Goal: Task Accomplishment & Management: Manage account settings

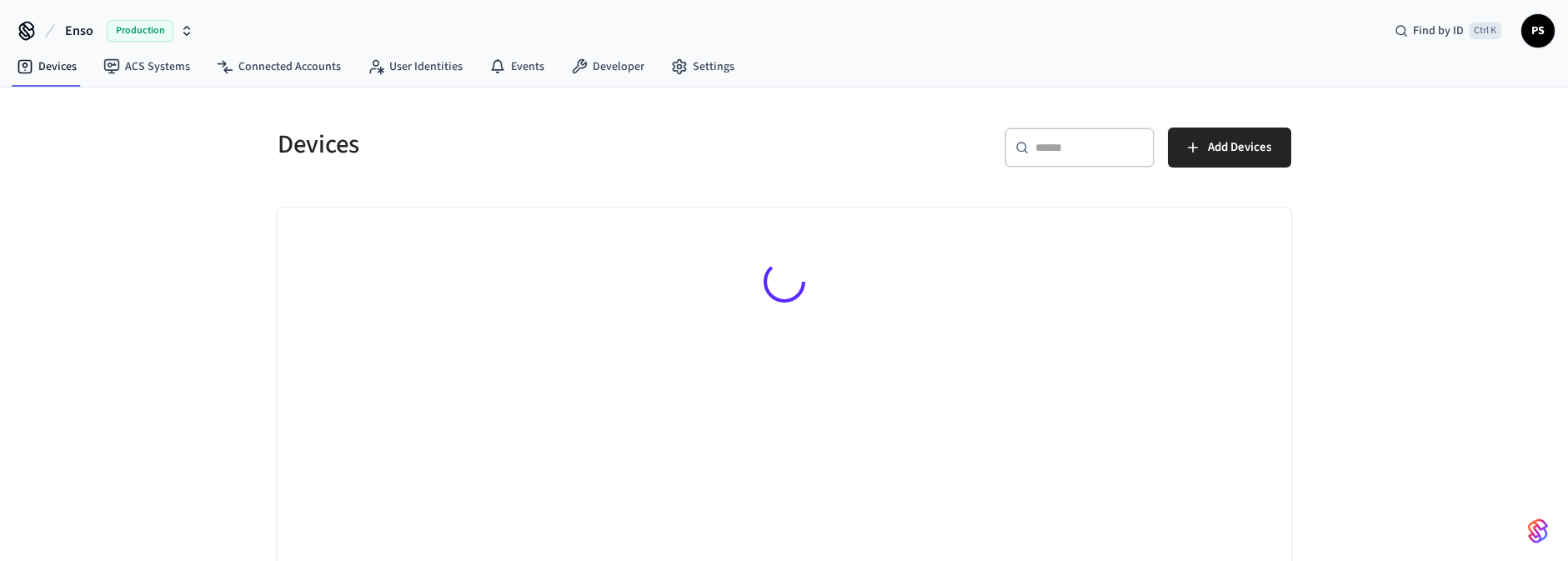
click at [123, 35] on span "Production" at bounding box center [140, 30] width 67 height 21
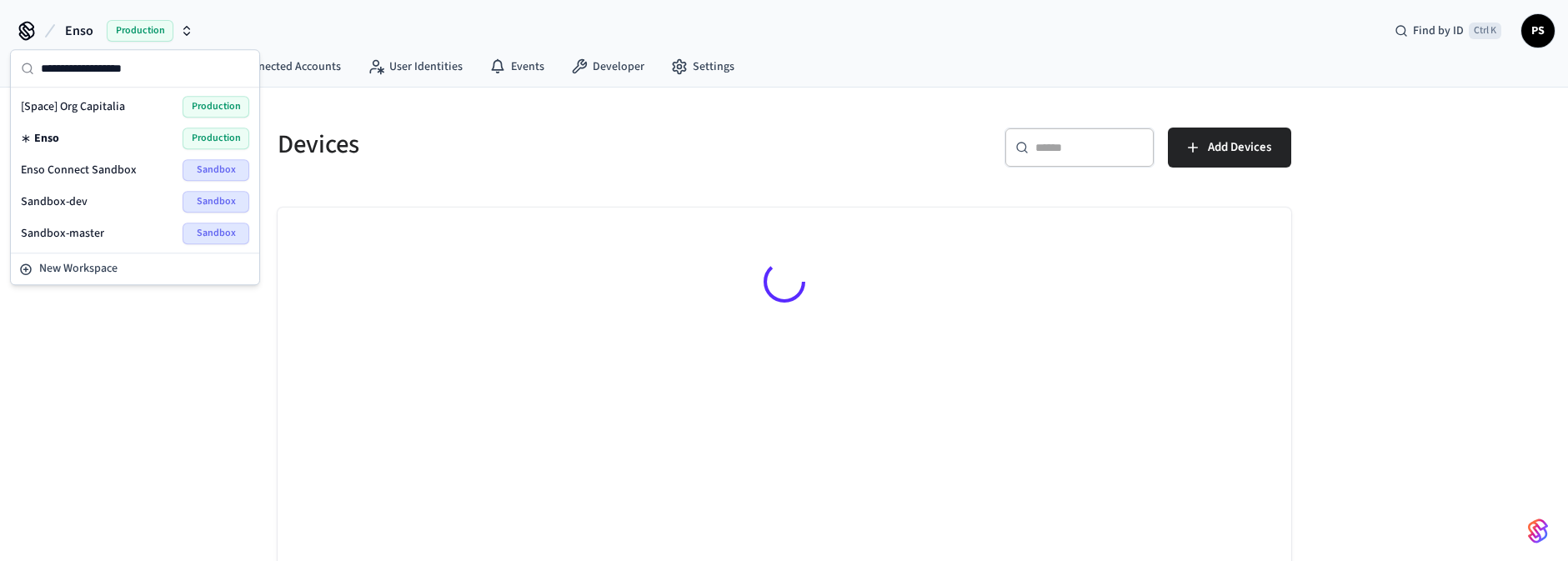
click at [88, 165] on span "Enso Connect Sandbox" at bounding box center [78, 170] width 116 height 16
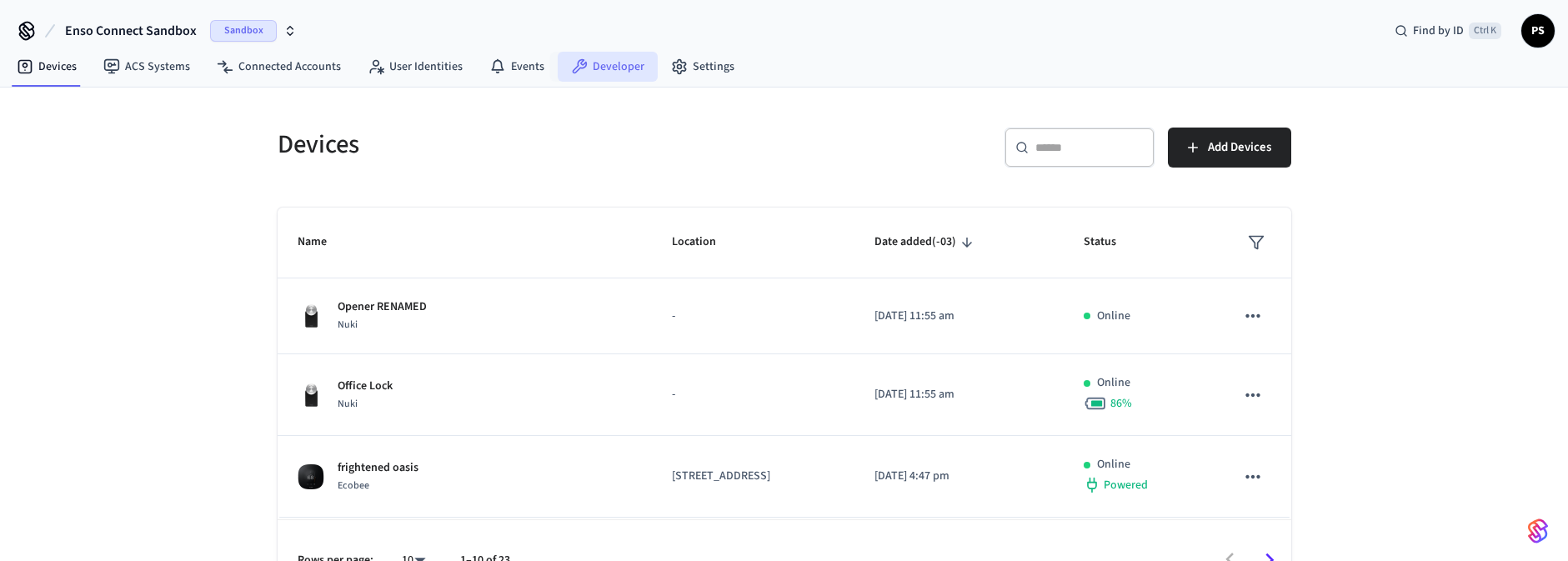
click at [606, 69] on link "Developer" at bounding box center [608, 66] width 100 height 30
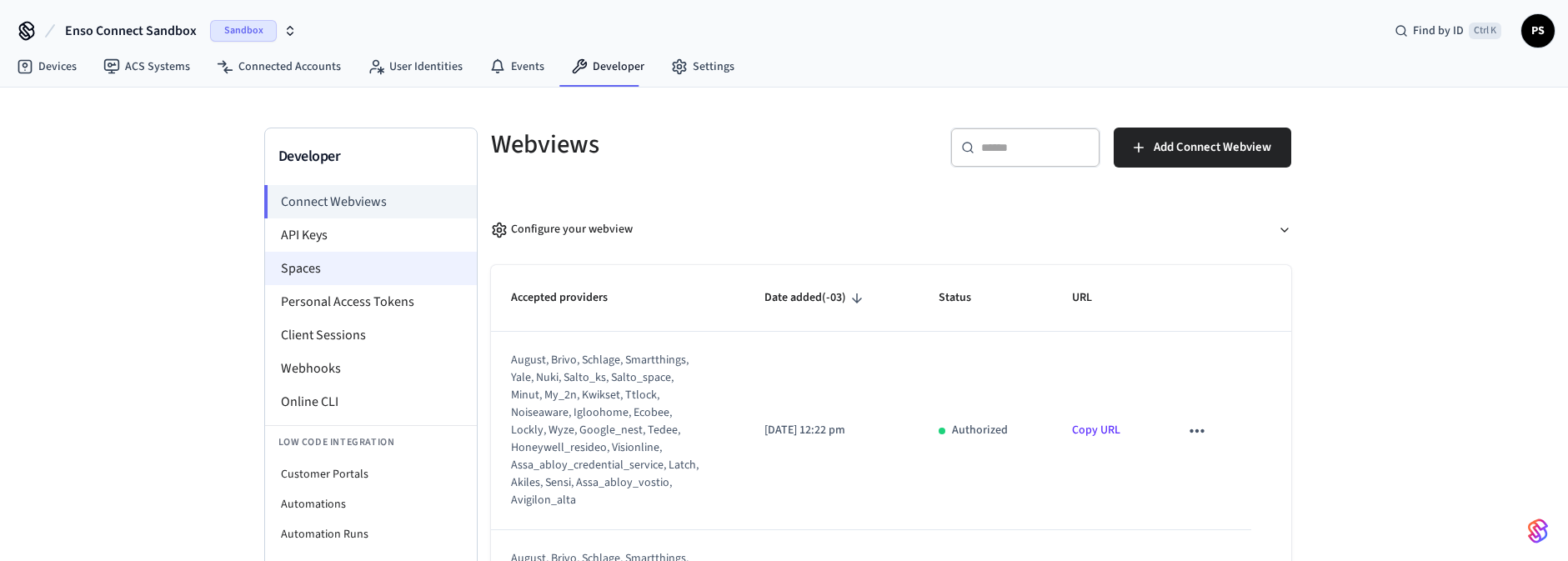
click at [364, 264] on li "Spaces" at bounding box center [371, 268] width 211 height 33
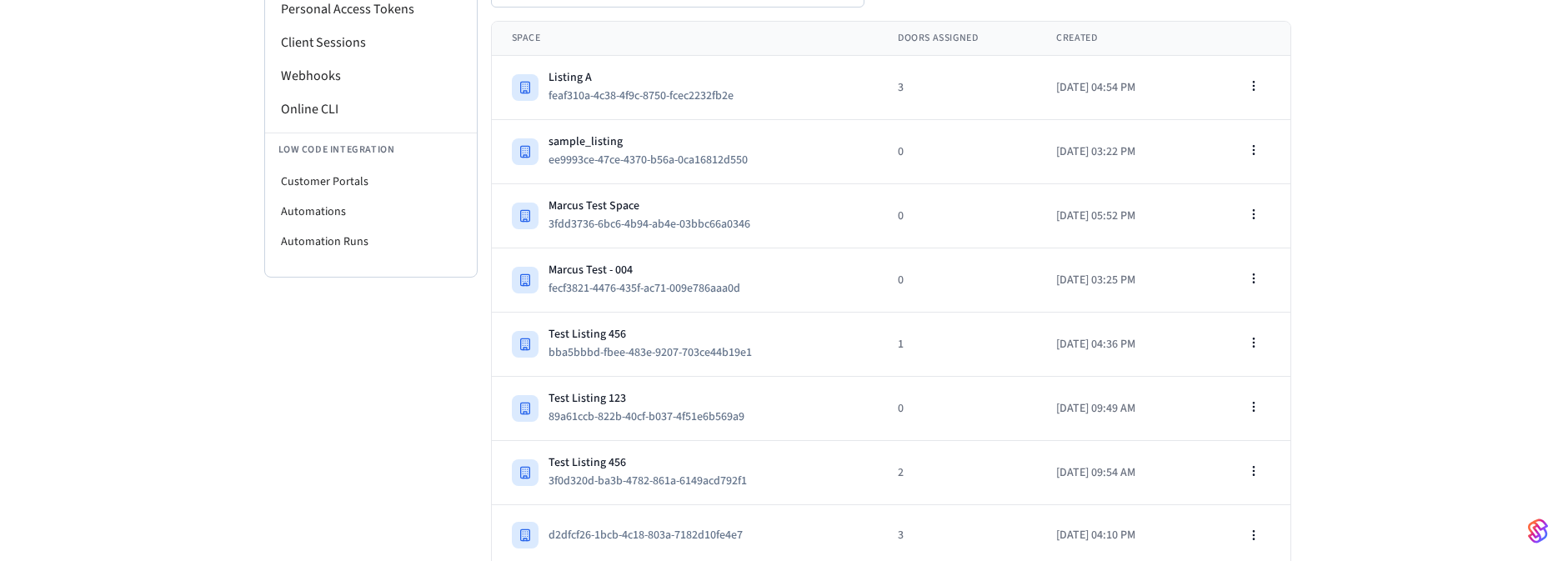
scroll to position [358, 0]
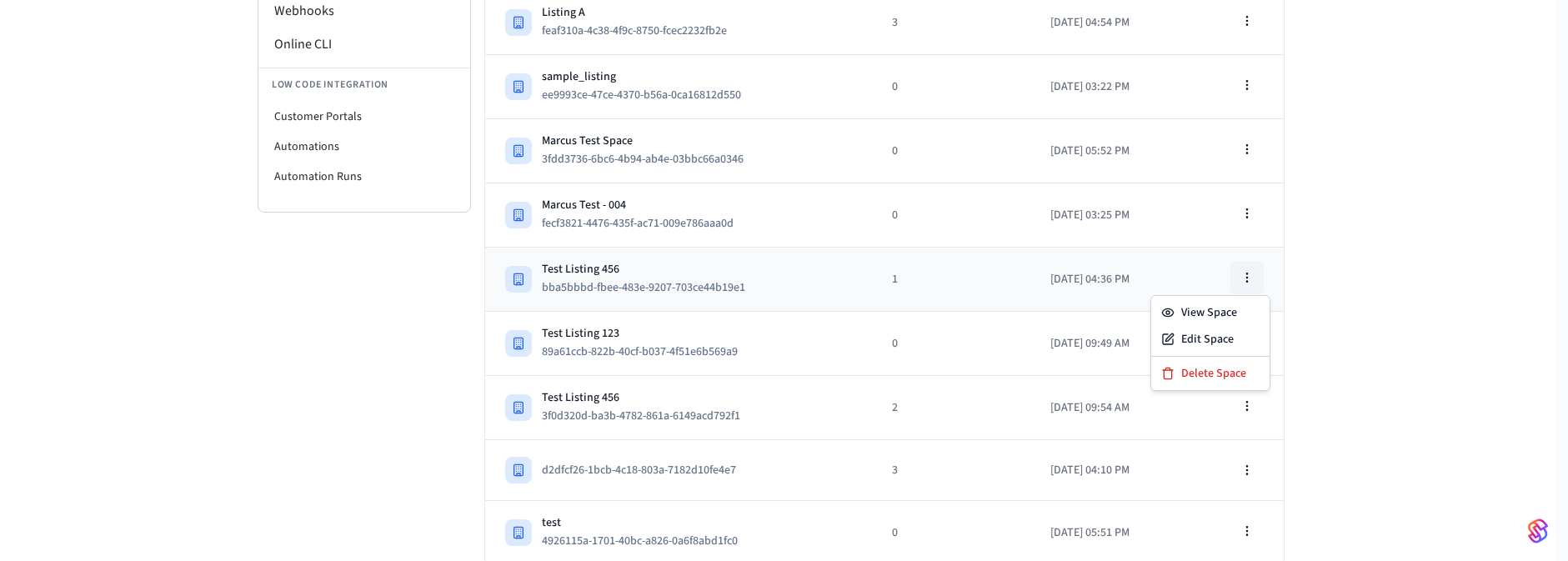
click at [1250, 281] on icon "button" at bounding box center [1247, 278] width 14 height 14
click at [1198, 371] on div "Delete Space" at bounding box center [1210, 373] width 112 height 27
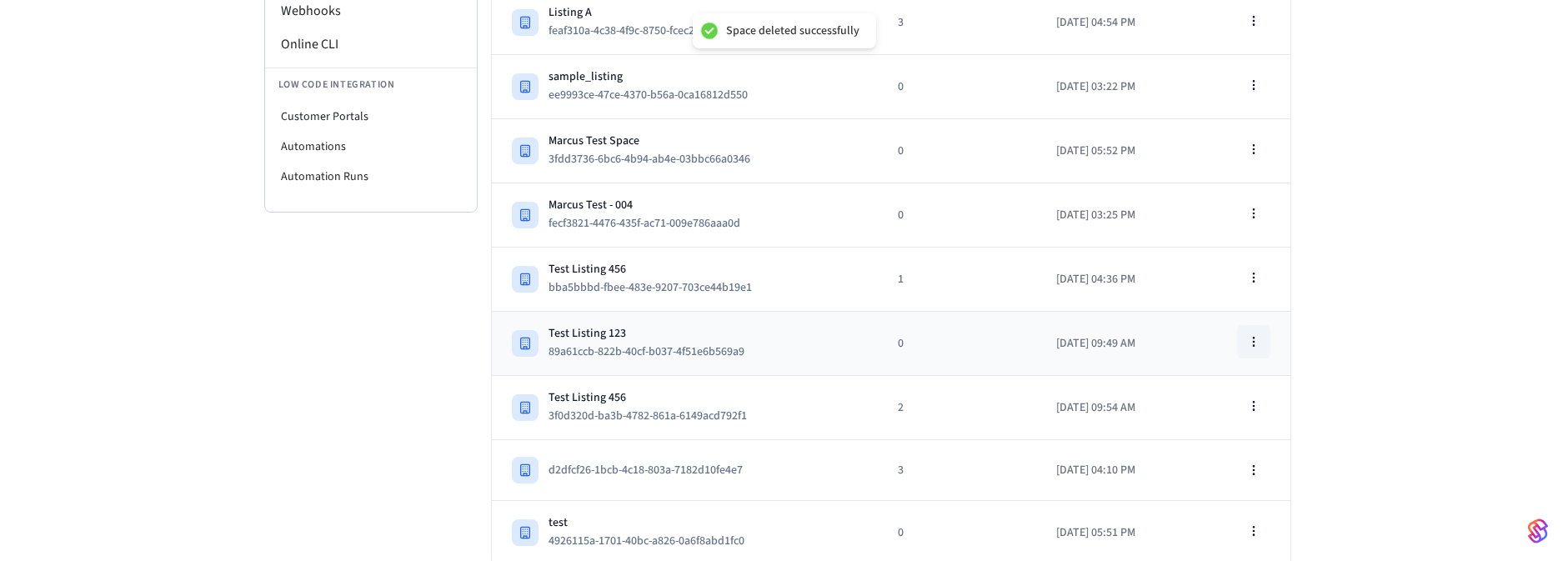
scroll to position [294, 0]
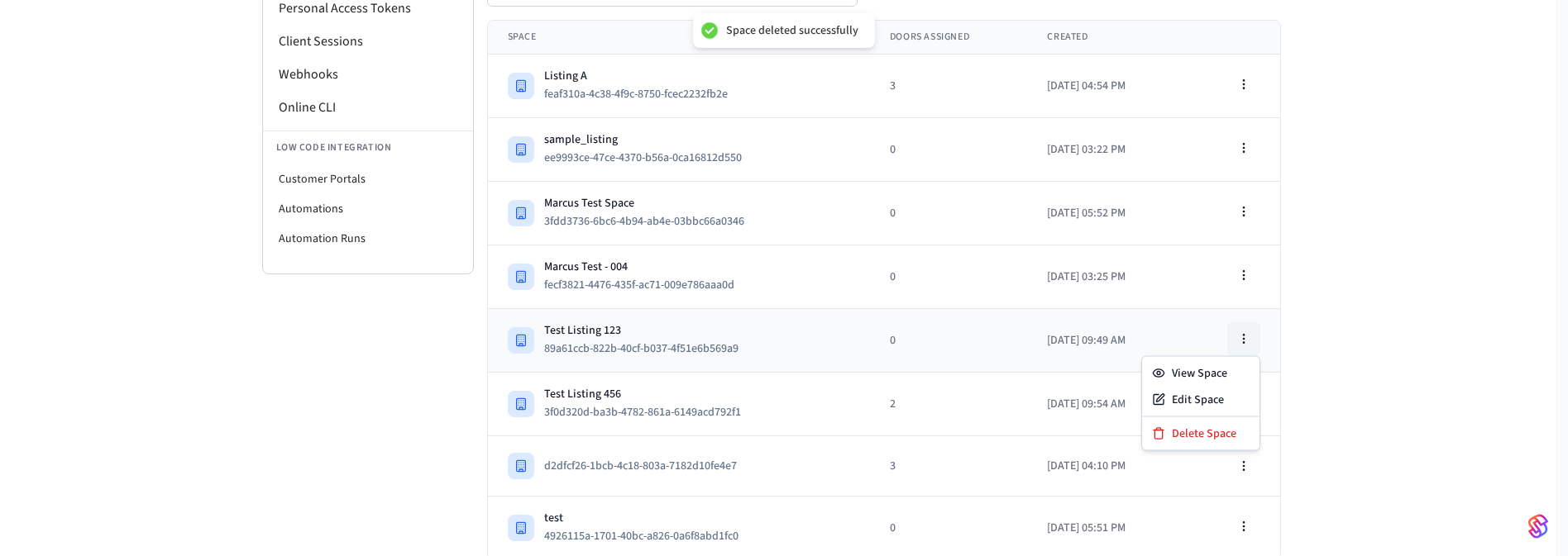
click at [1246, 340] on icon "button" at bounding box center [1244, 340] width 14 height 14
click at [1207, 426] on div "Delete Space" at bounding box center [1200, 434] width 111 height 26
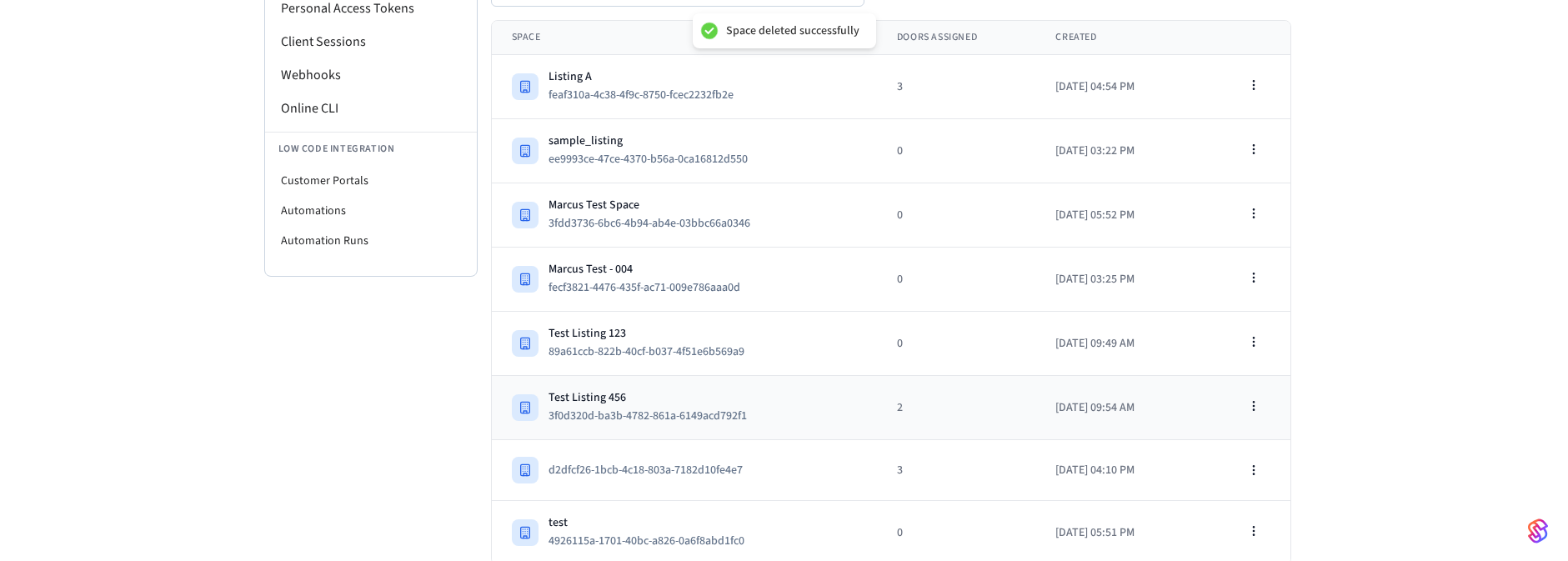
scroll to position [230, 0]
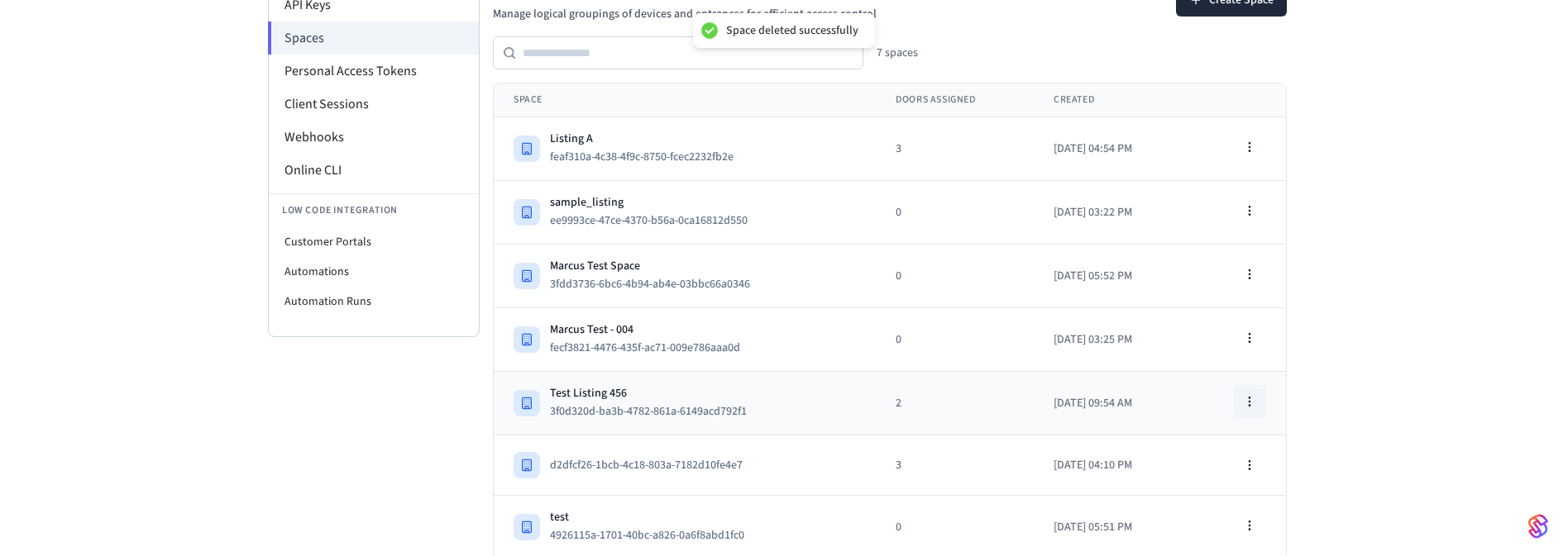
click at [1247, 400] on icon "button" at bounding box center [1250, 402] width 14 height 14
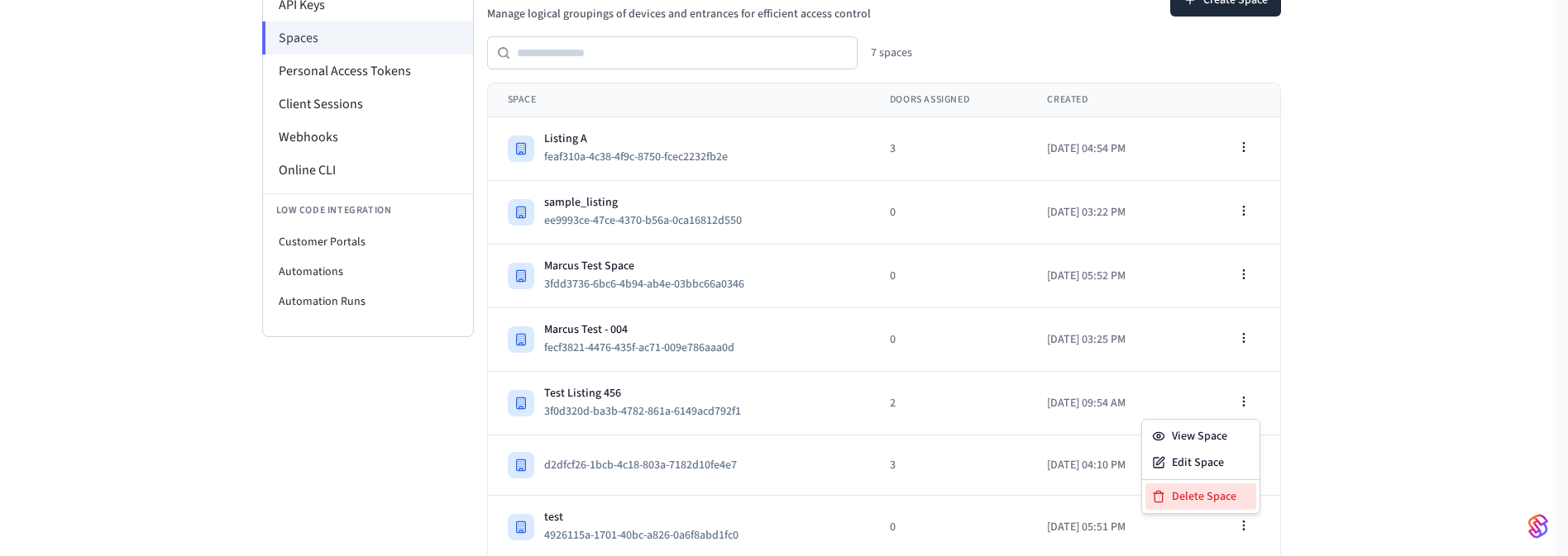
click at [1221, 489] on div "Delete Space" at bounding box center [1200, 497] width 111 height 26
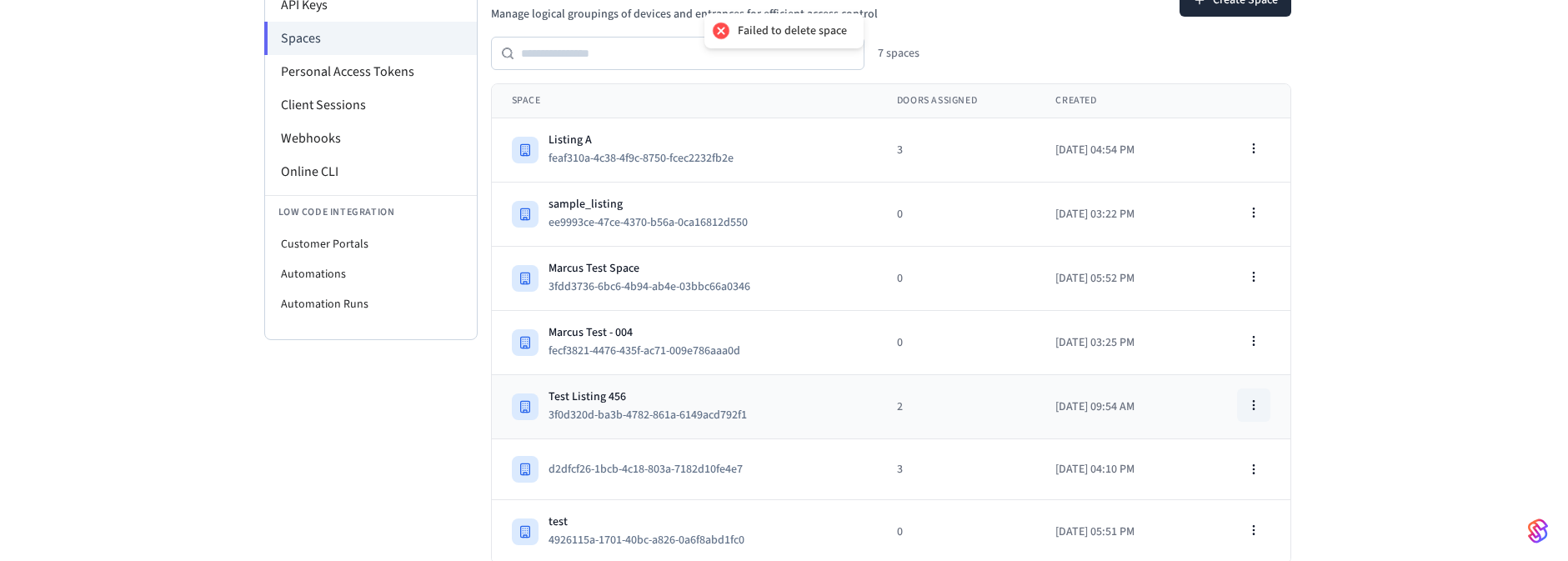
click at [1256, 399] on icon "button" at bounding box center [1254, 406] width 14 height 14
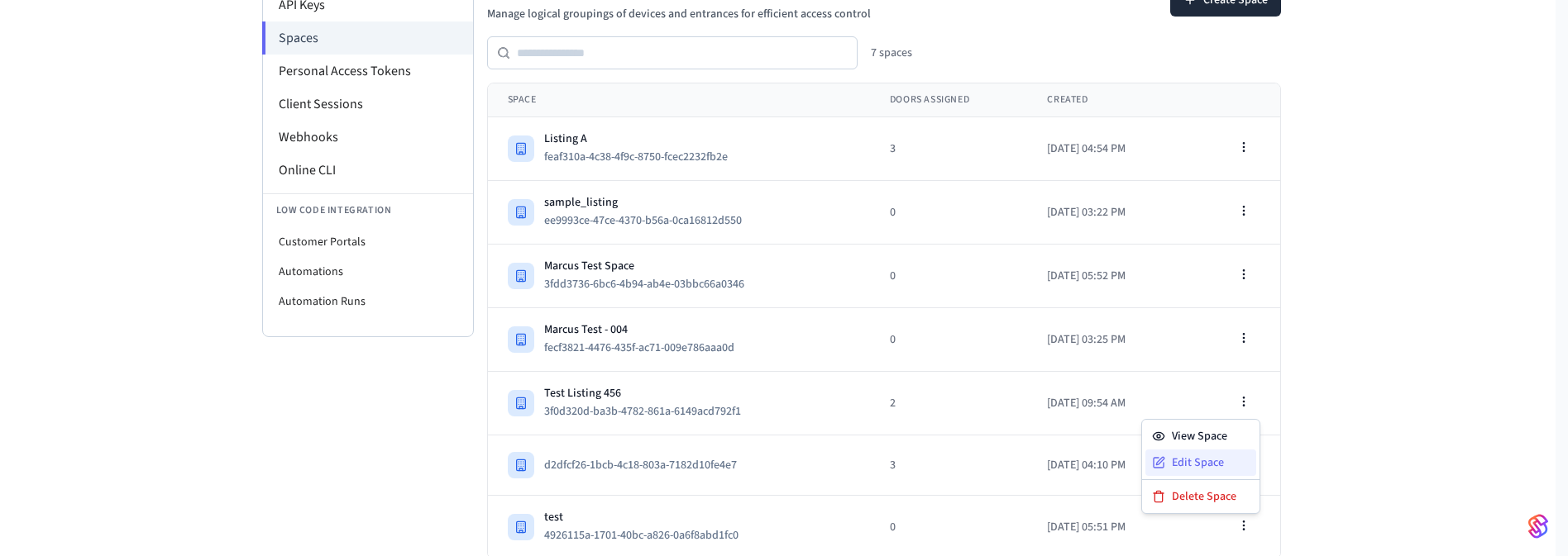
click at [1213, 463] on div "Edit Space" at bounding box center [1200, 463] width 111 height 26
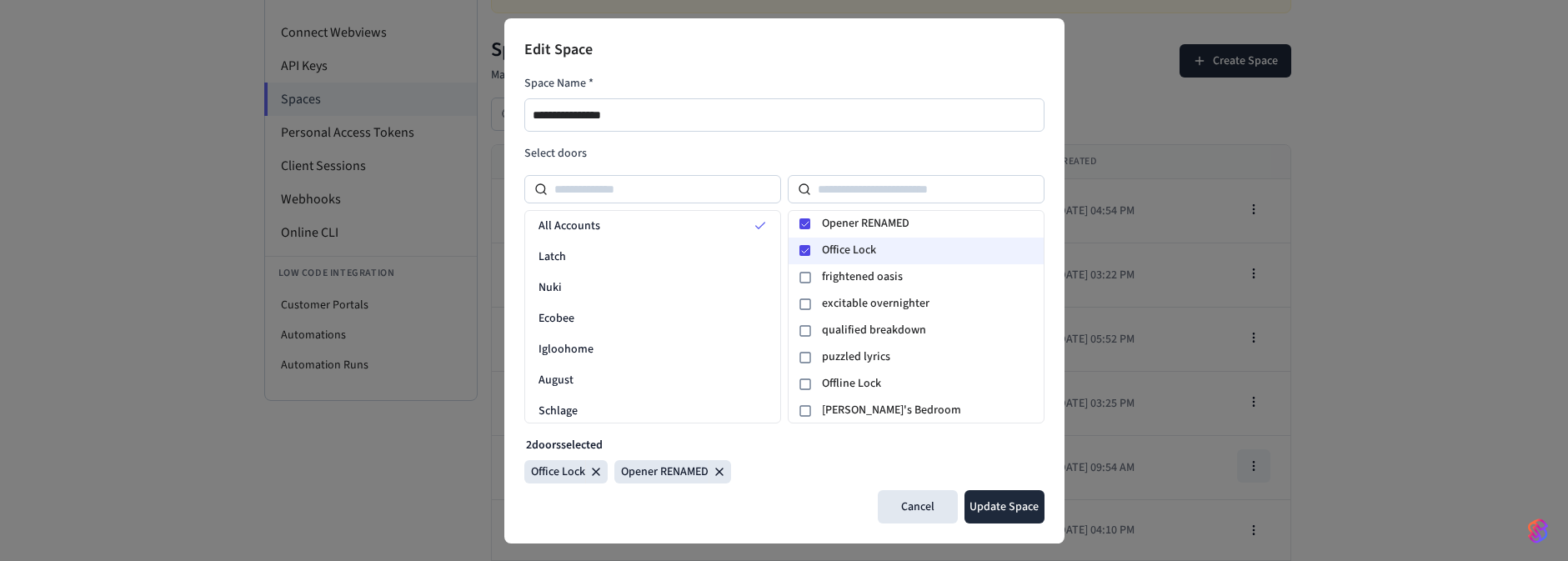
scroll to position [130, 0]
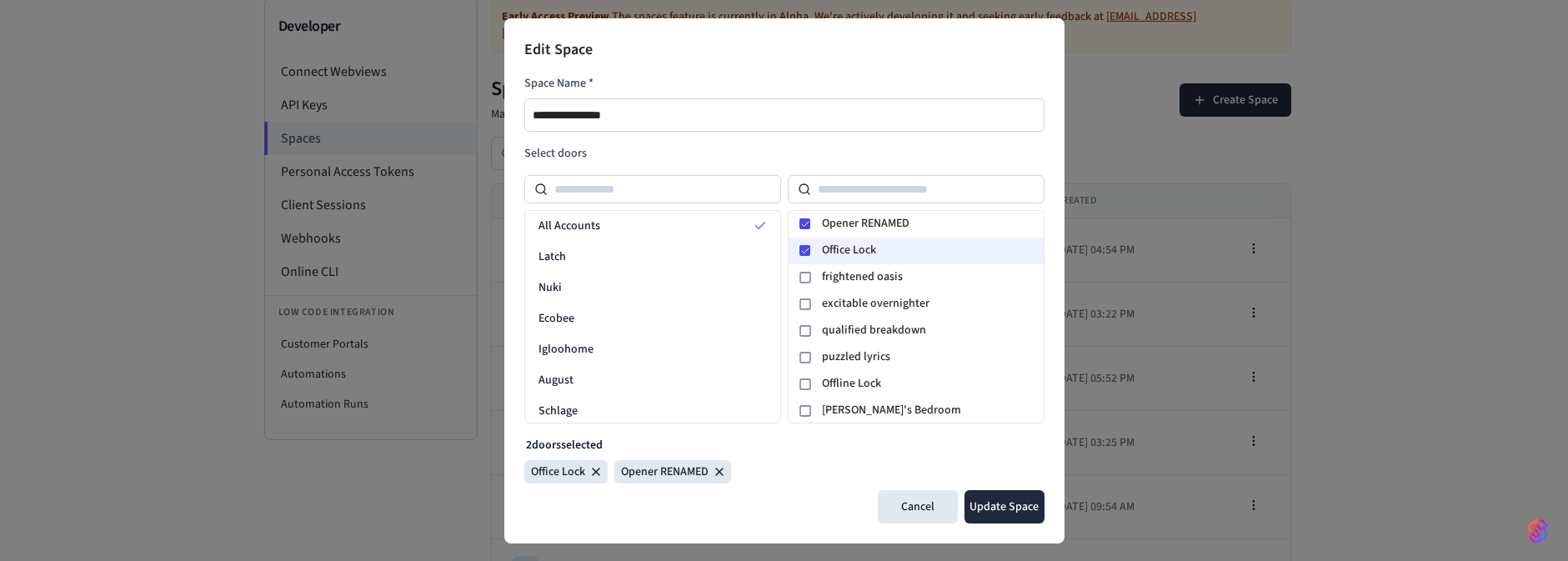
click at [798, 249] on div at bounding box center [805, 250] width 20 height 20
click at [801, 219] on icon at bounding box center [805, 224] width 10 height 10
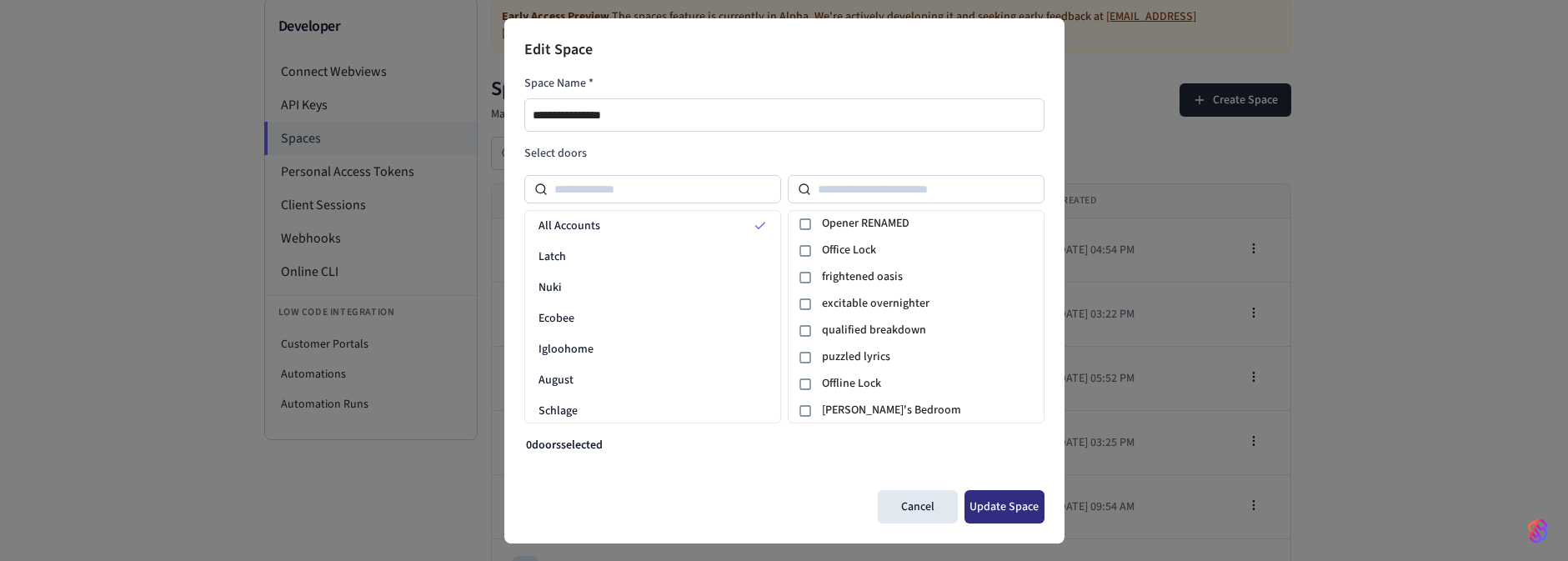
click at [1003, 511] on button "Update Space" at bounding box center [1004, 507] width 80 height 33
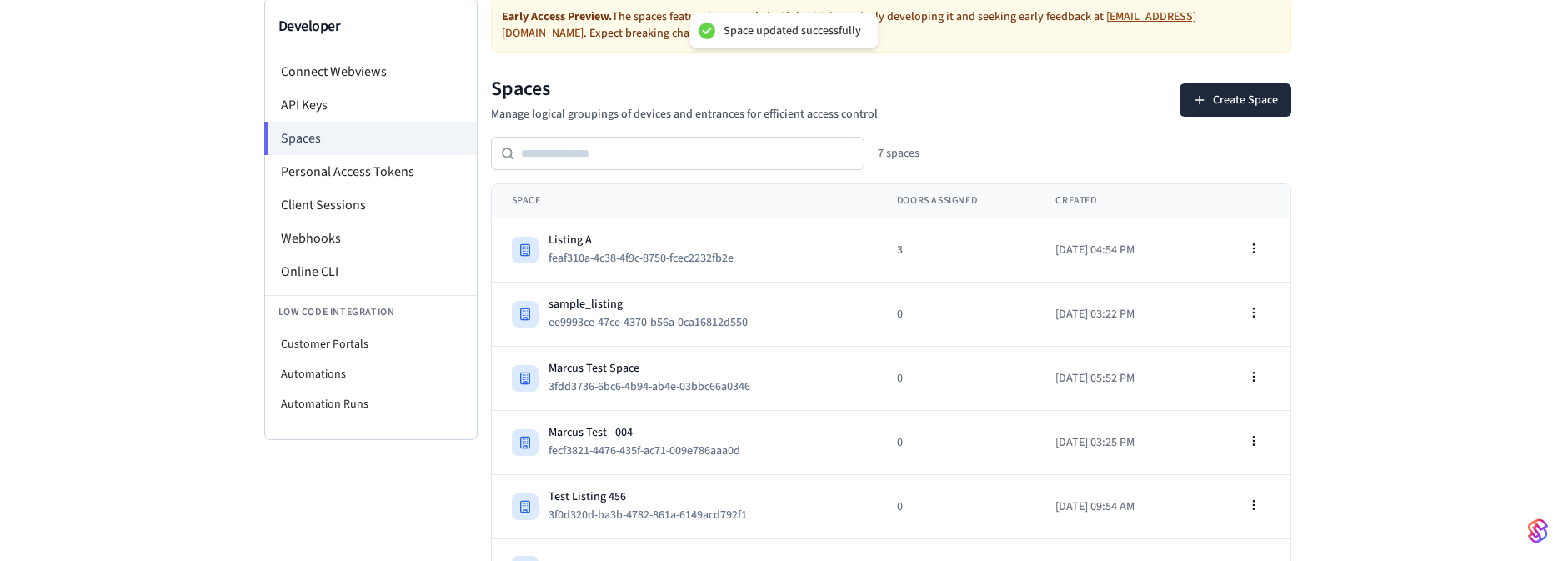
scroll to position [230, 0]
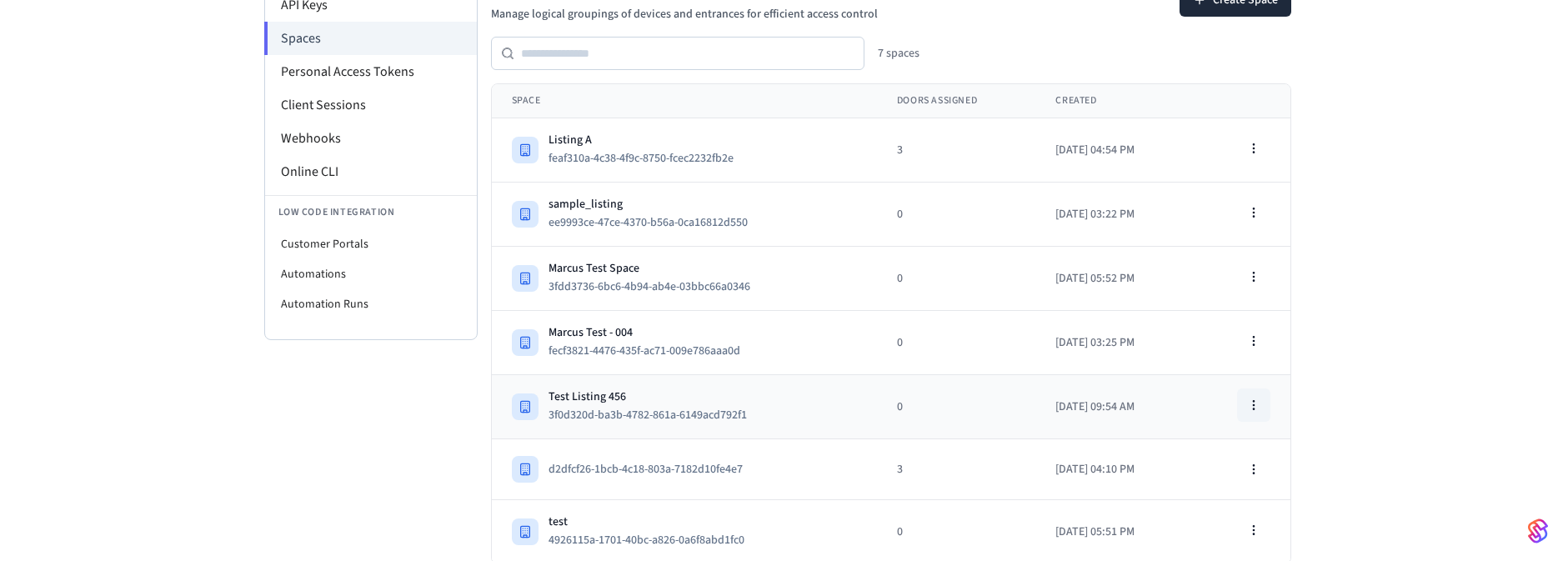
click at [1253, 404] on circle "button" at bounding box center [1253, 404] width 1 height 1
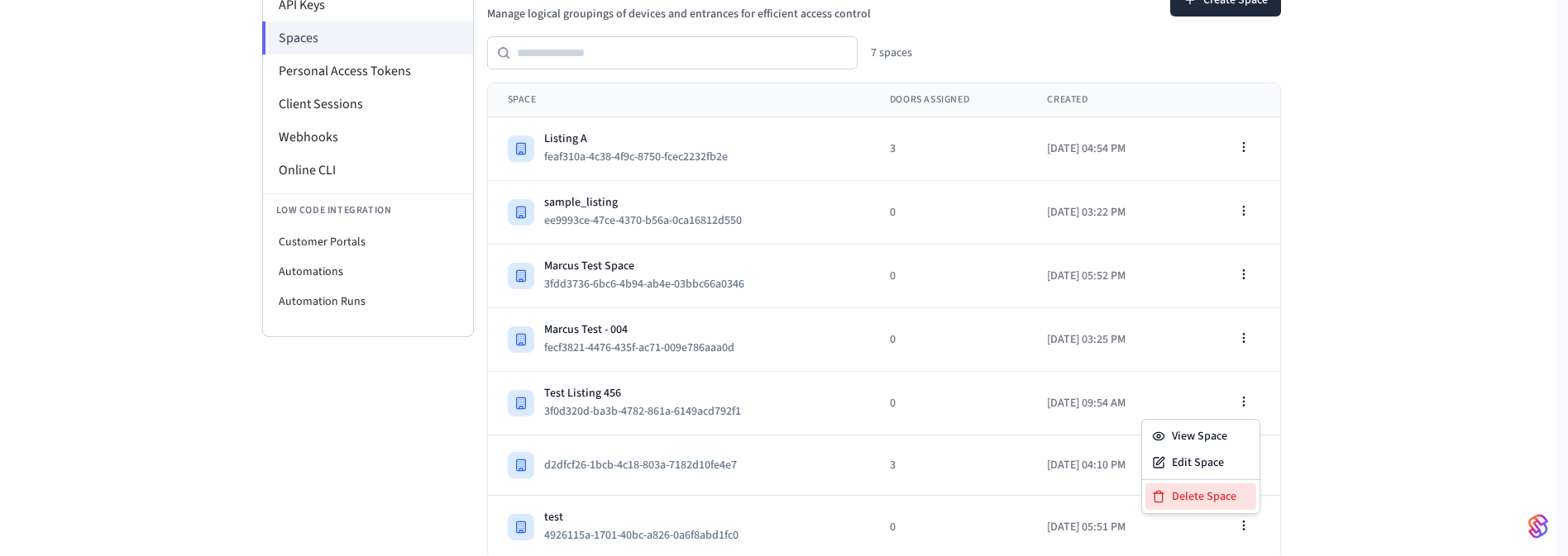
click at [1219, 491] on div "Delete Space" at bounding box center [1200, 497] width 111 height 26
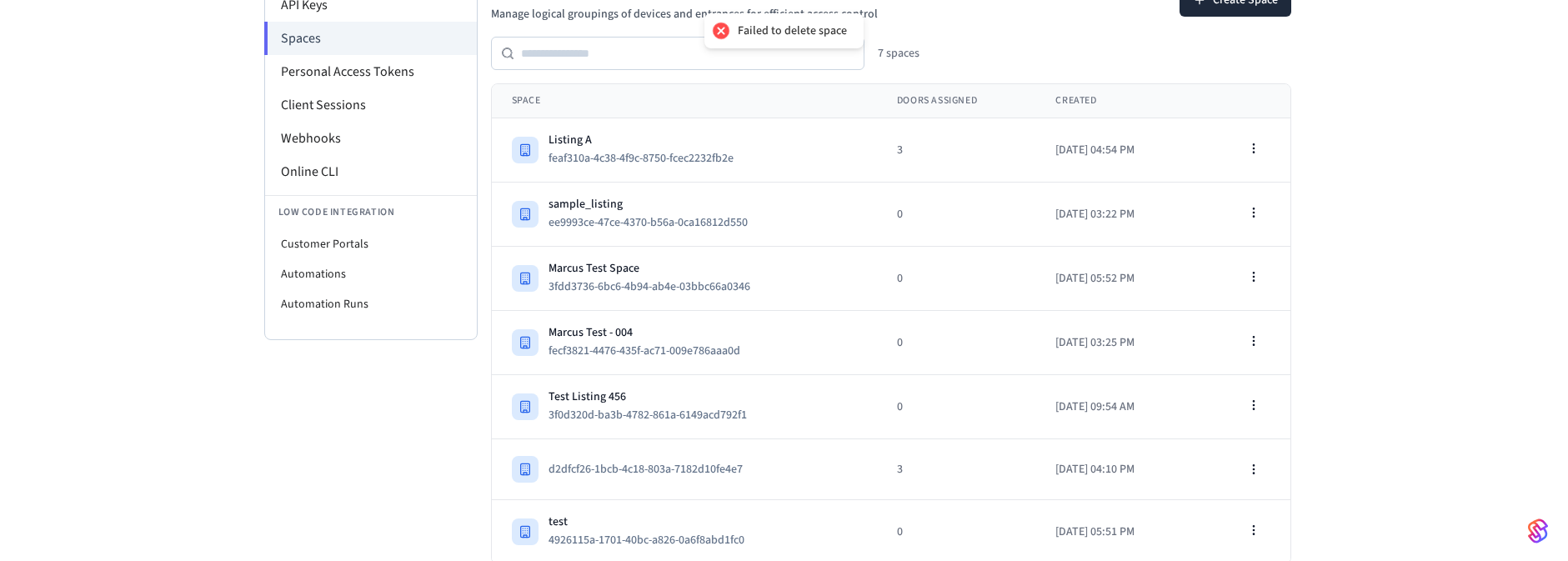
click at [1332, 293] on div "Developer Connect Webviews API Keys Spaces Personal Access Tokens Client Sessio…" at bounding box center [784, 211] width 1568 height 707
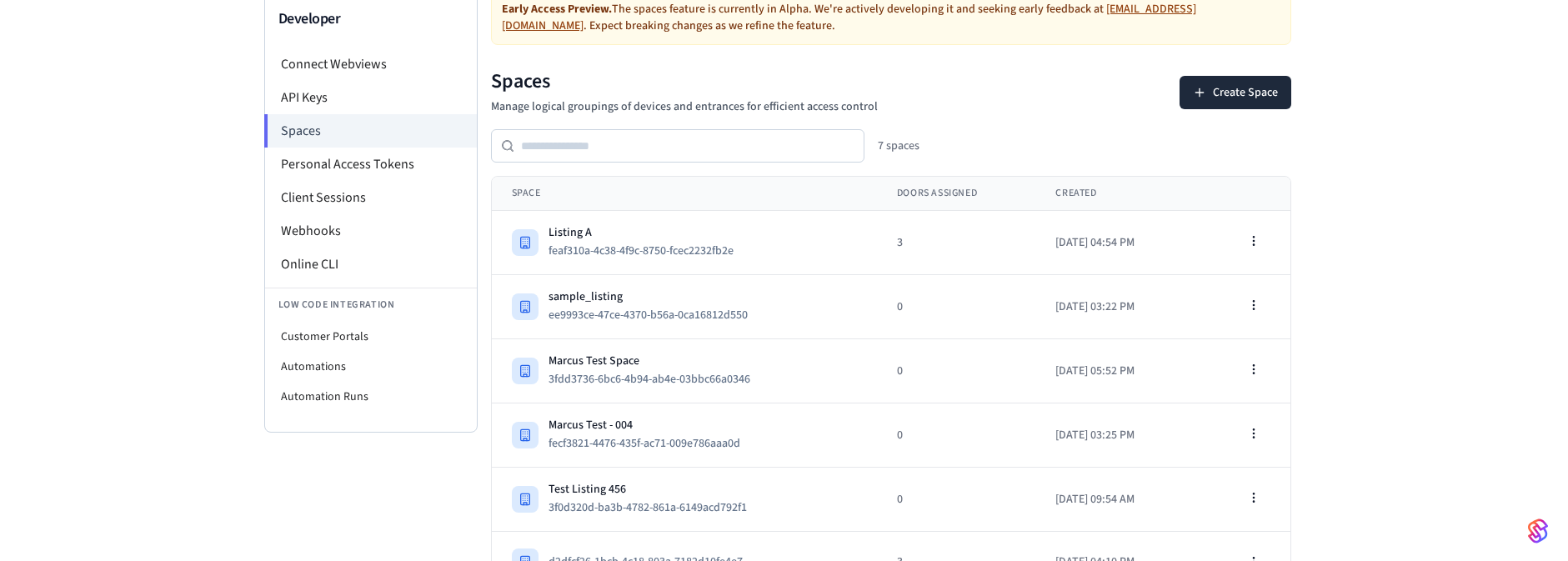
scroll to position [130, 0]
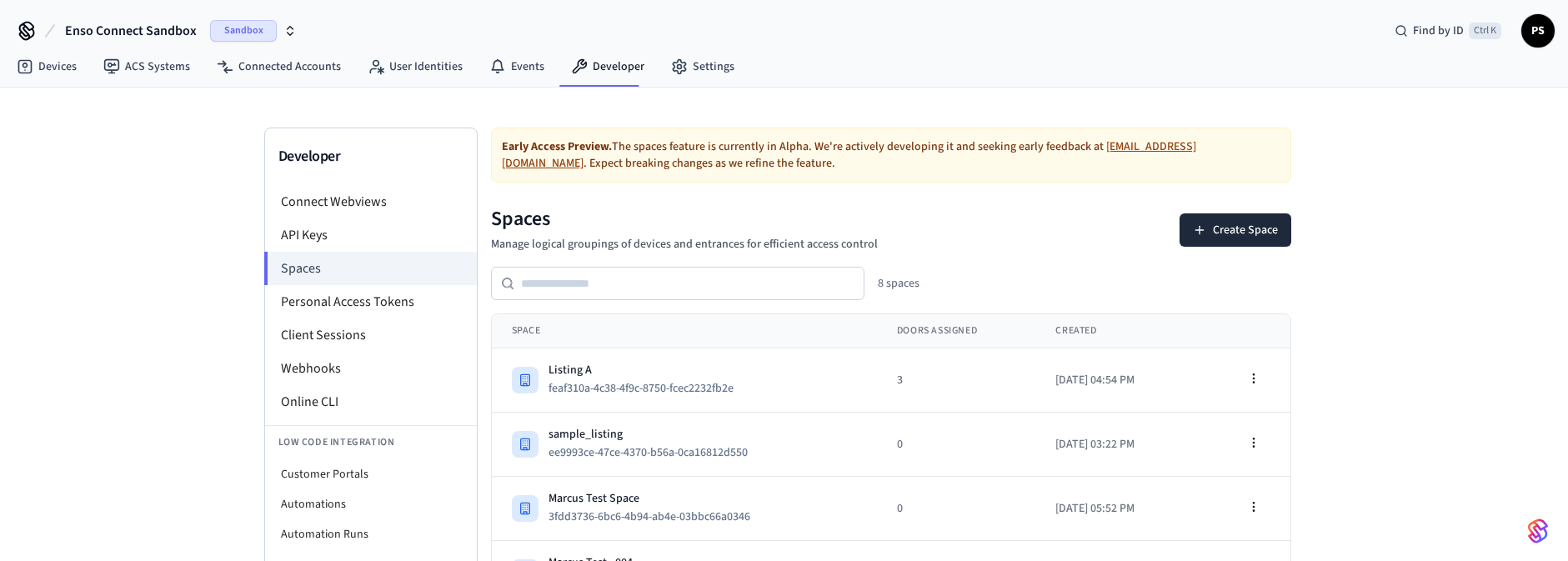
click at [210, 32] on span "Sandbox" at bounding box center [243, 30] width 67 height 21
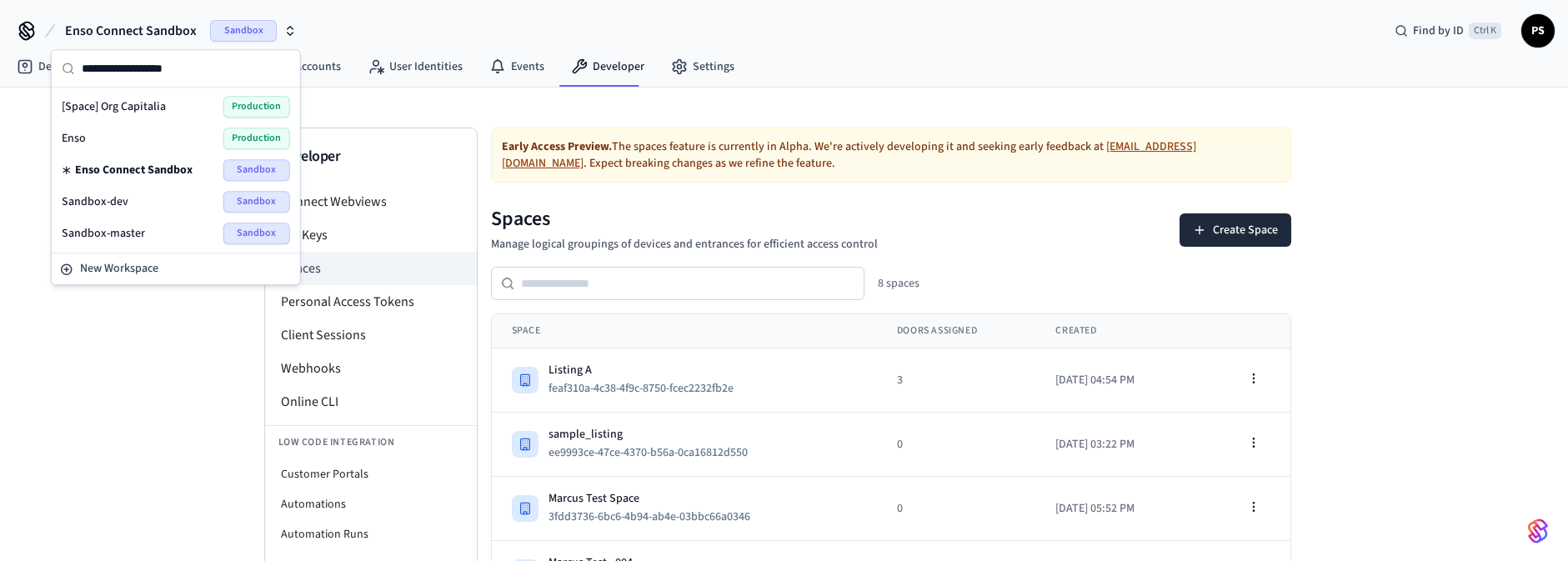
click at [116, 134] on div "Enso Production" at bounding box center [175, 138] width 229 height 21
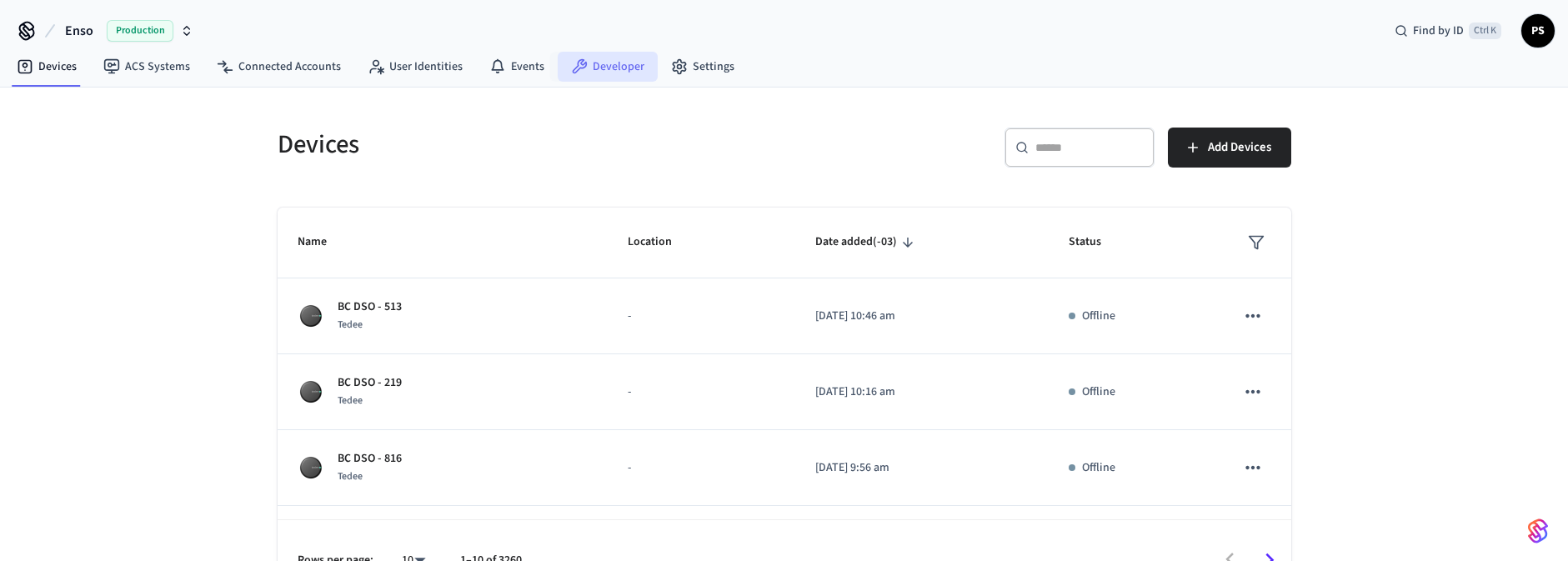
click at [584, 66] on link "Developer" at bounding box center [608, 66] width 100 height 30
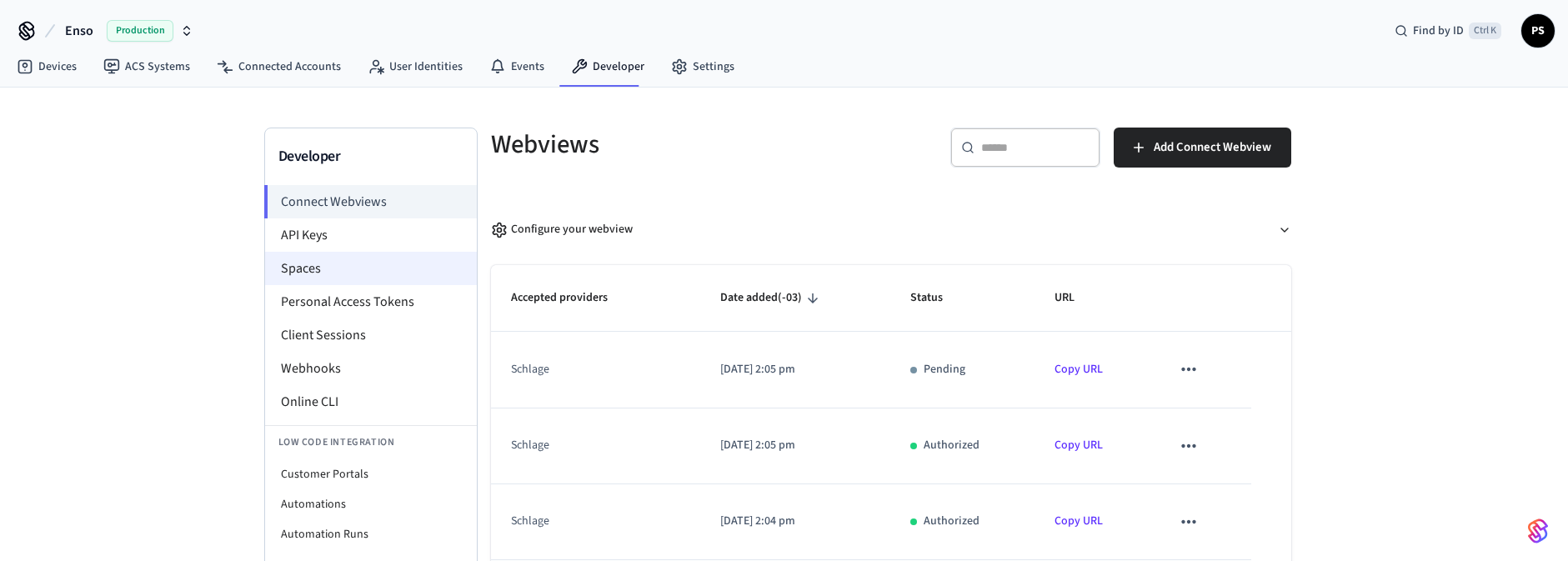
click at [327, 260] on li "Spaces" at bounding box center [371, 268] width 211 height 33
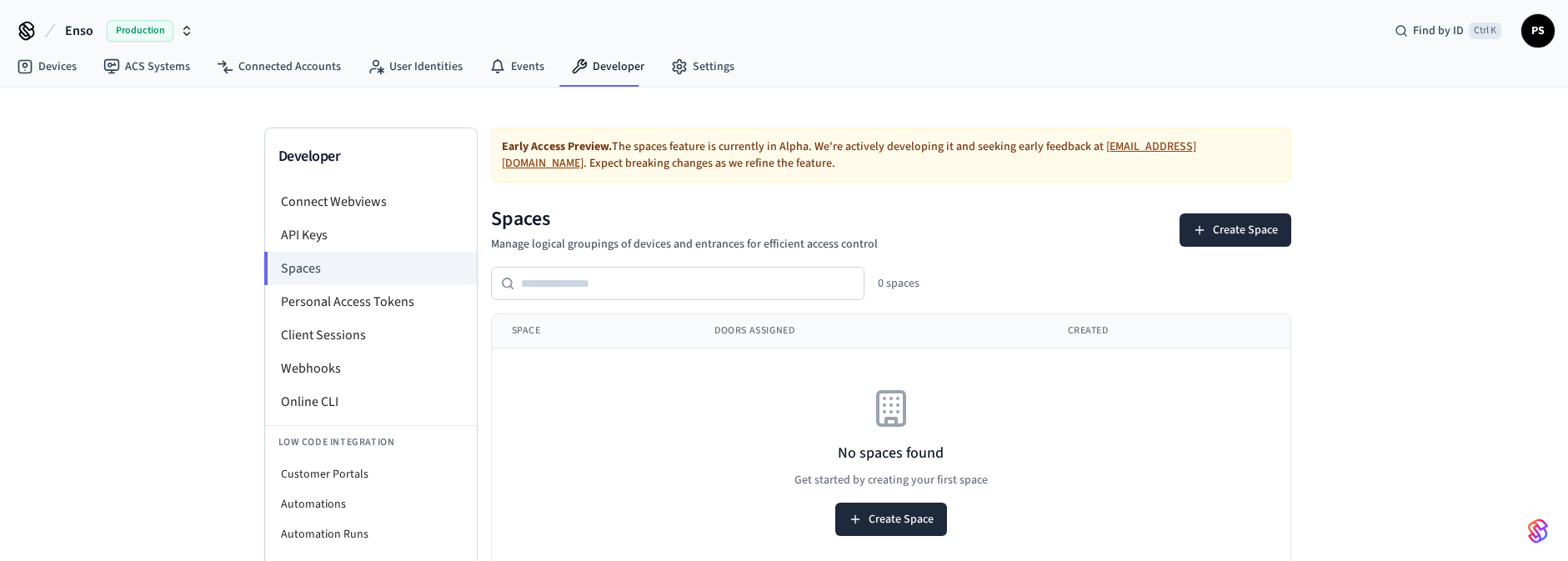
click at [146, 25] on span "Production" at bounding box center [140, 30] width 67 height 21
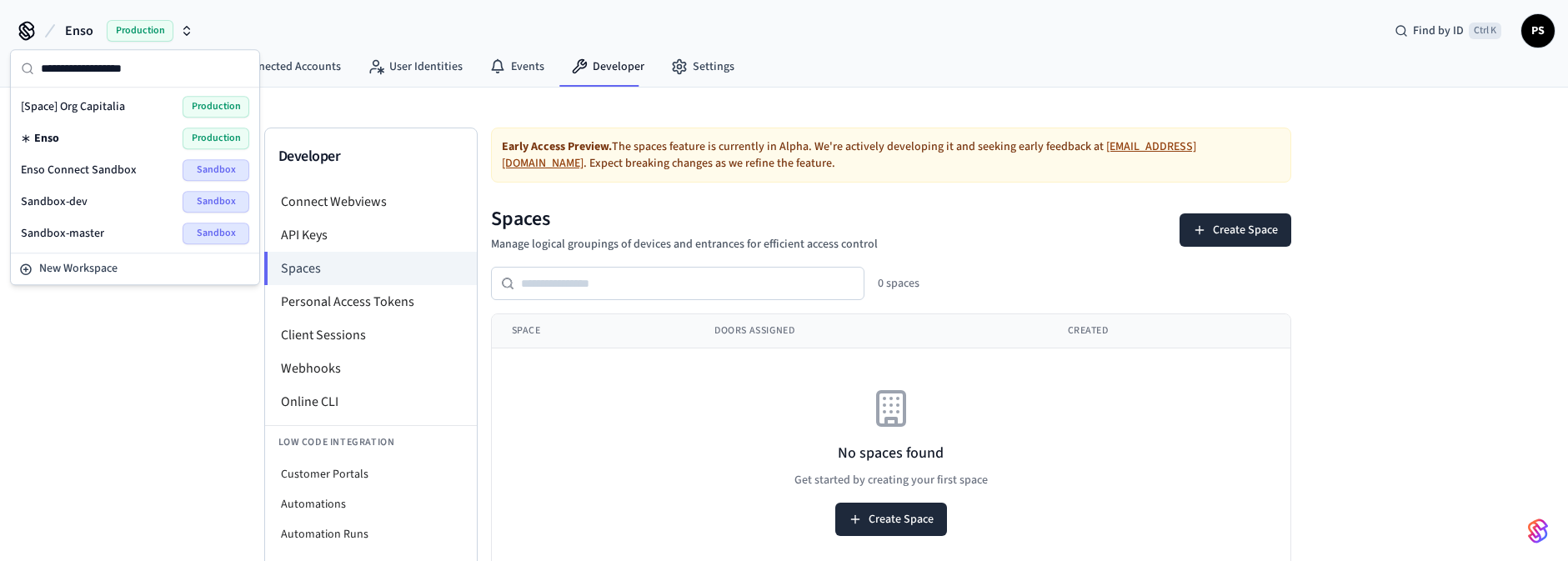
click at [116, 162] on span "Enso Connect Sandbox" at bounding box center [78, 170] width 116 height 16
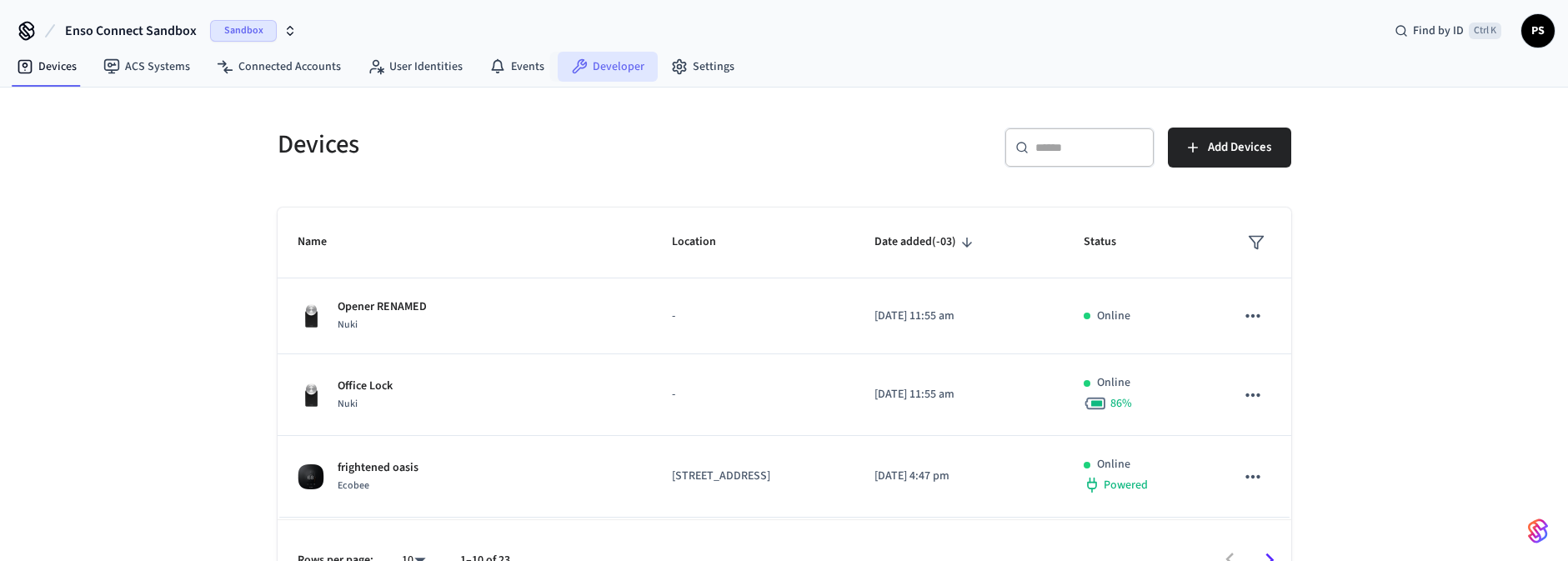
click at [616, 67] on link "Developer" at bounding box center [608, 66] width 100 height 30
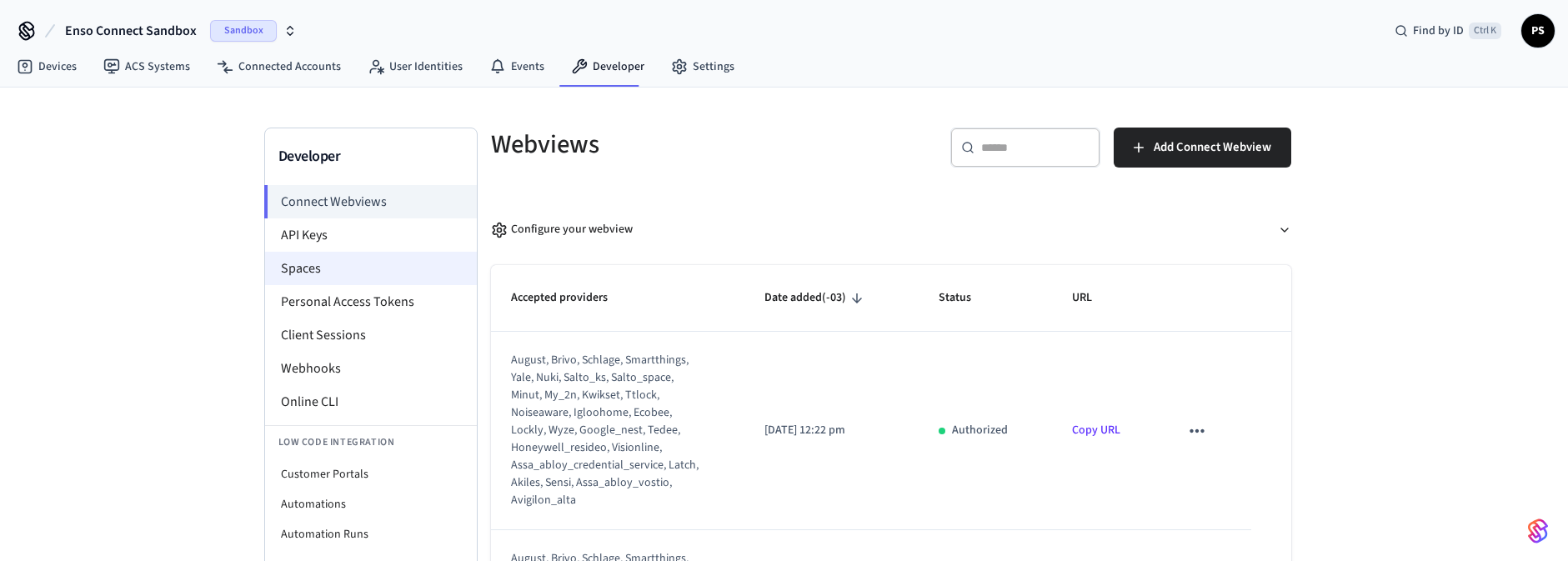
click at [339, 266] on li "Spaces" at bounding box center [371, 268] width 211 height 33
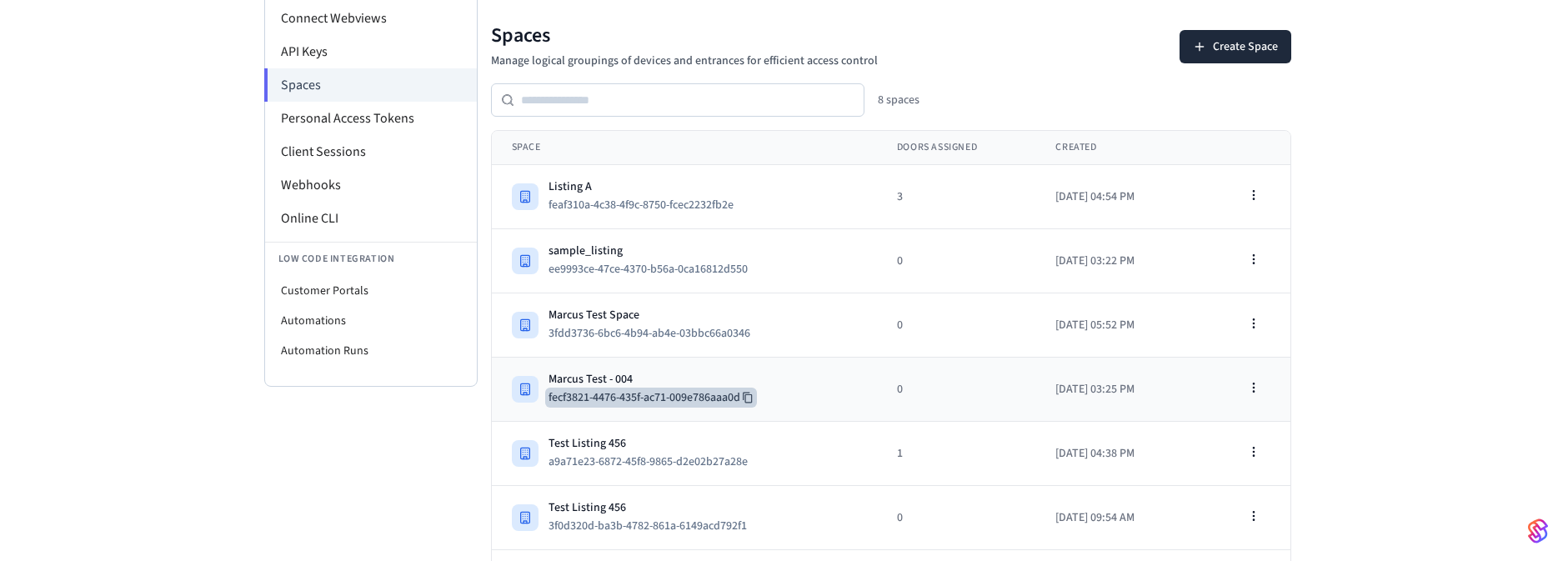
scroll to position [294, 0]
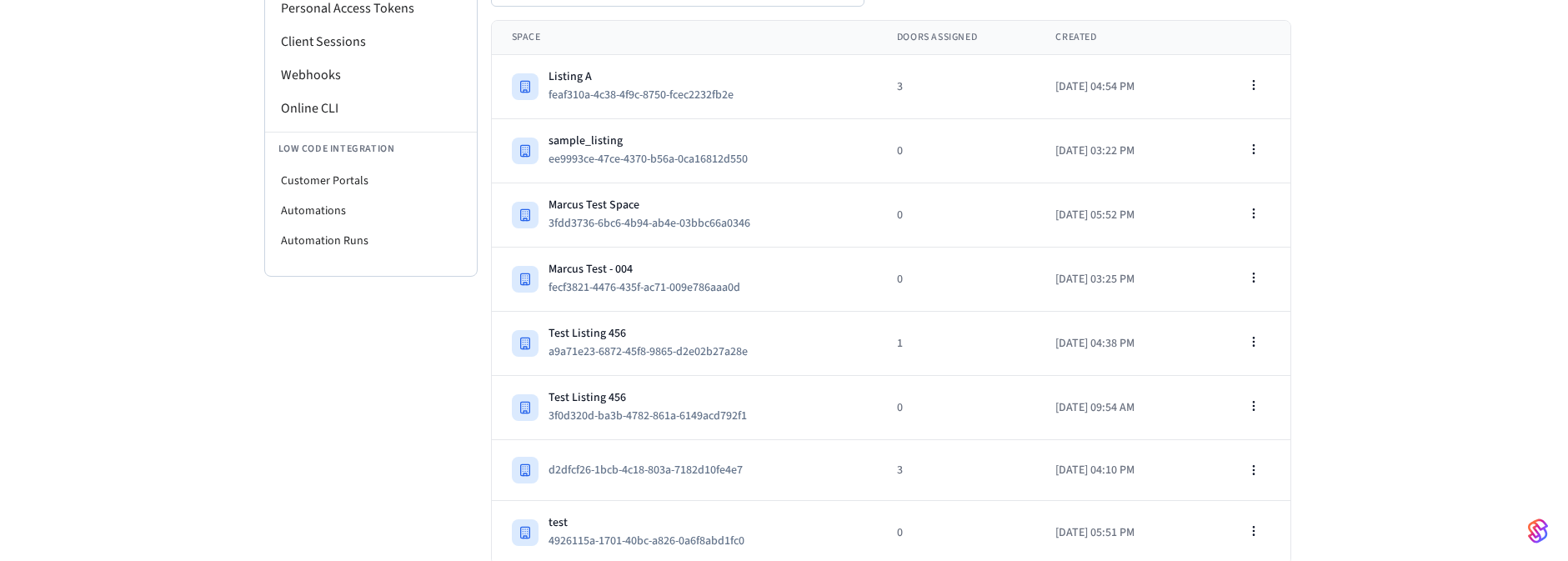
click at [1378, 295] on div "Developer Connect Webviews API Keys Spaces Personal Access Tokens Client Sessio…" at bounding box center [784, 179] width 1568 height 772
click at [694, 330] on div "Test Listing 456" at bounding box center [655, 333] width 212 height 16
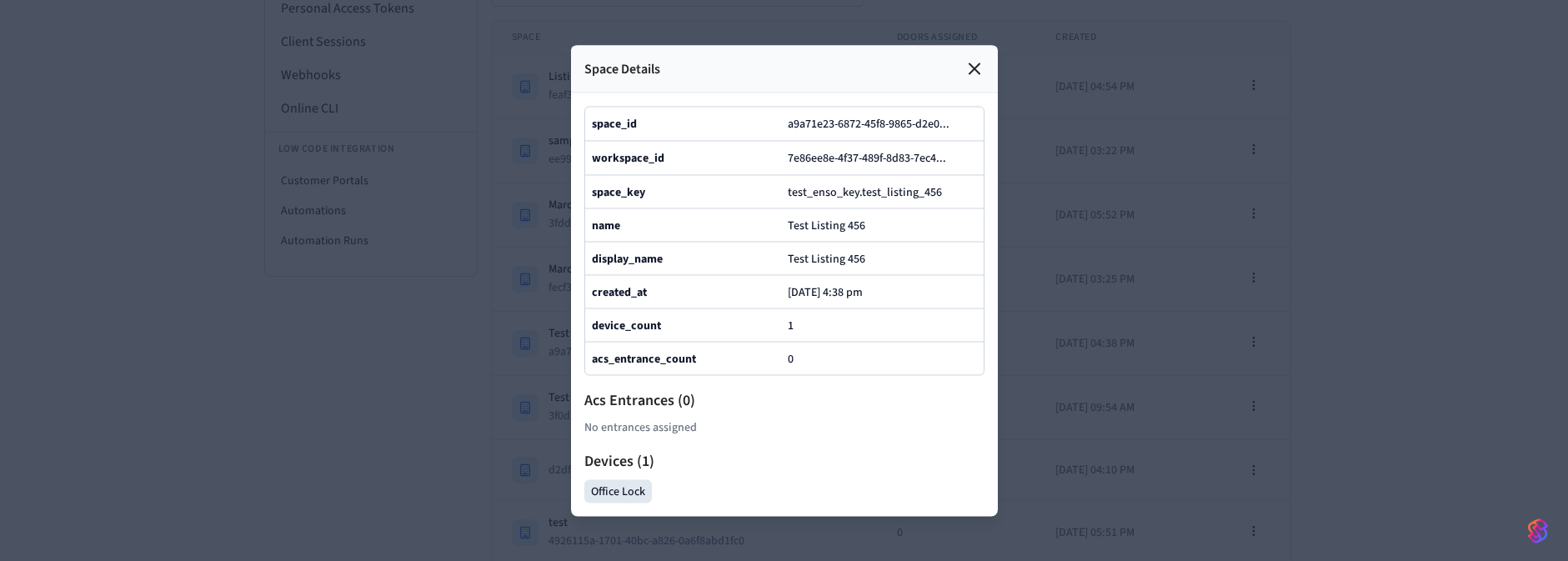
click at [966, 58] on icon at bounding box center [974, 68] width 20 height 20
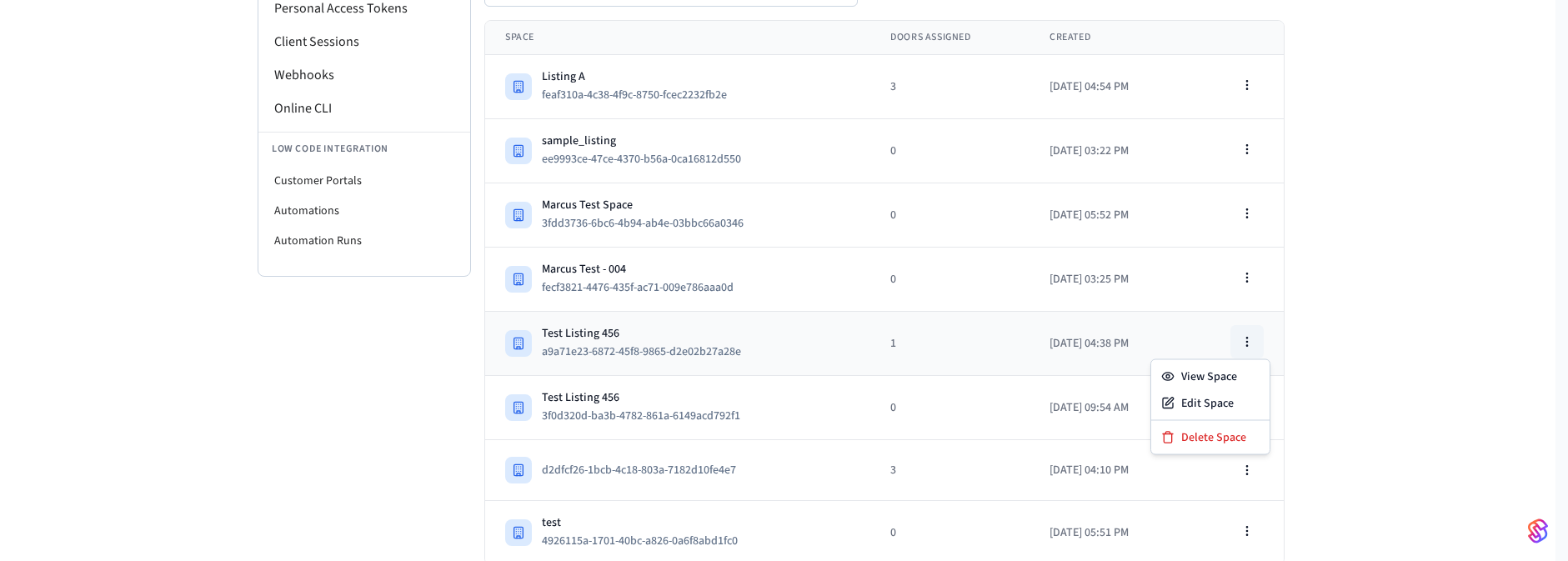
click at [1251, 330] on button "button" at bounding box center [1246, 342] width 33 height 33
click at [1176, 425] on div "Delete Space" at bounding box center [1210, 438] width 112 height 27
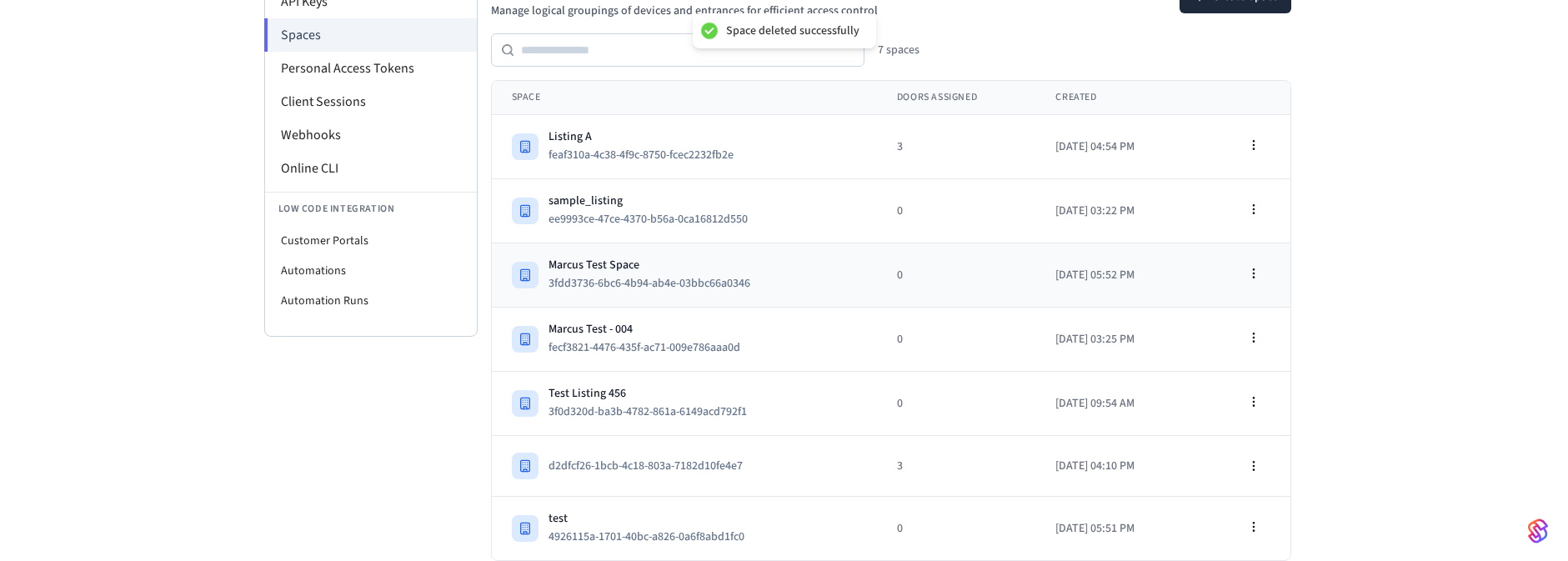
scroll to position [230, 0]
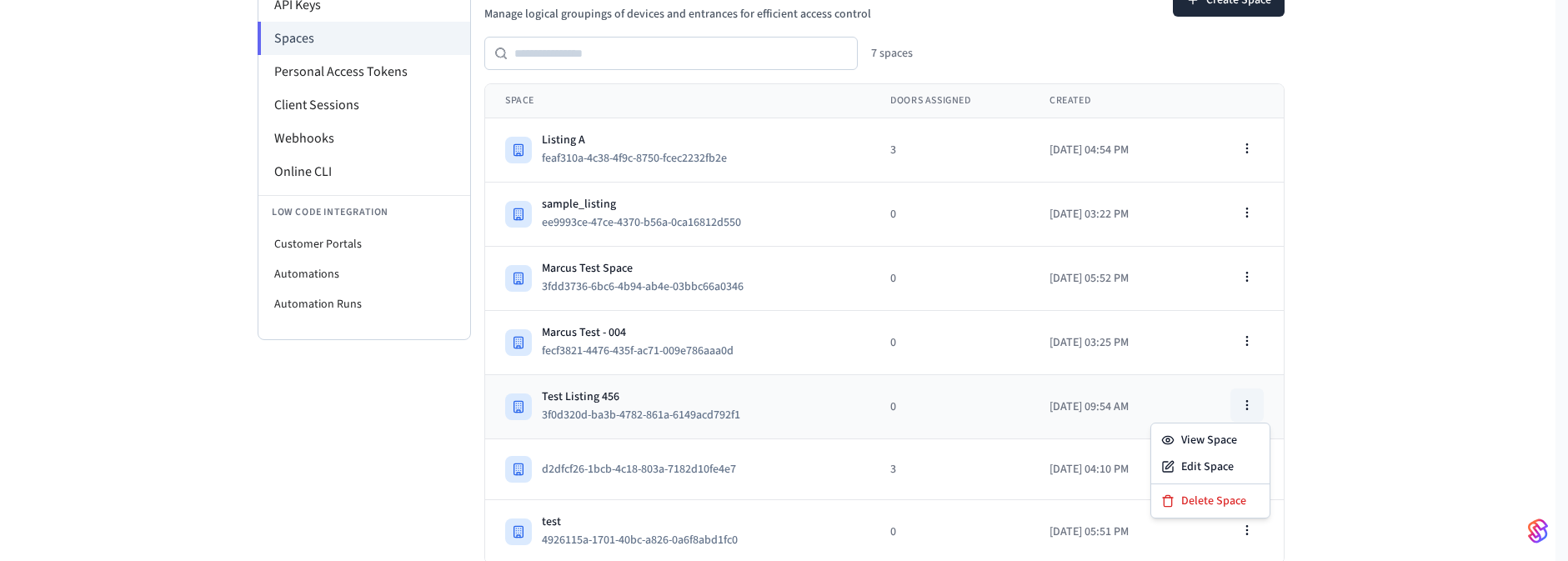
click at [1254, 399] on icon "button" at bounding box center [1247, 406] width 14 height 14
drag, startPoint x: 1215, startPoint y: 495, endPoint x: 941, endPoint y: 103, distance: 478.3
click at [1214, 495] on div "Delete Space" at bounding box center [1210, 501] width 112 height 27
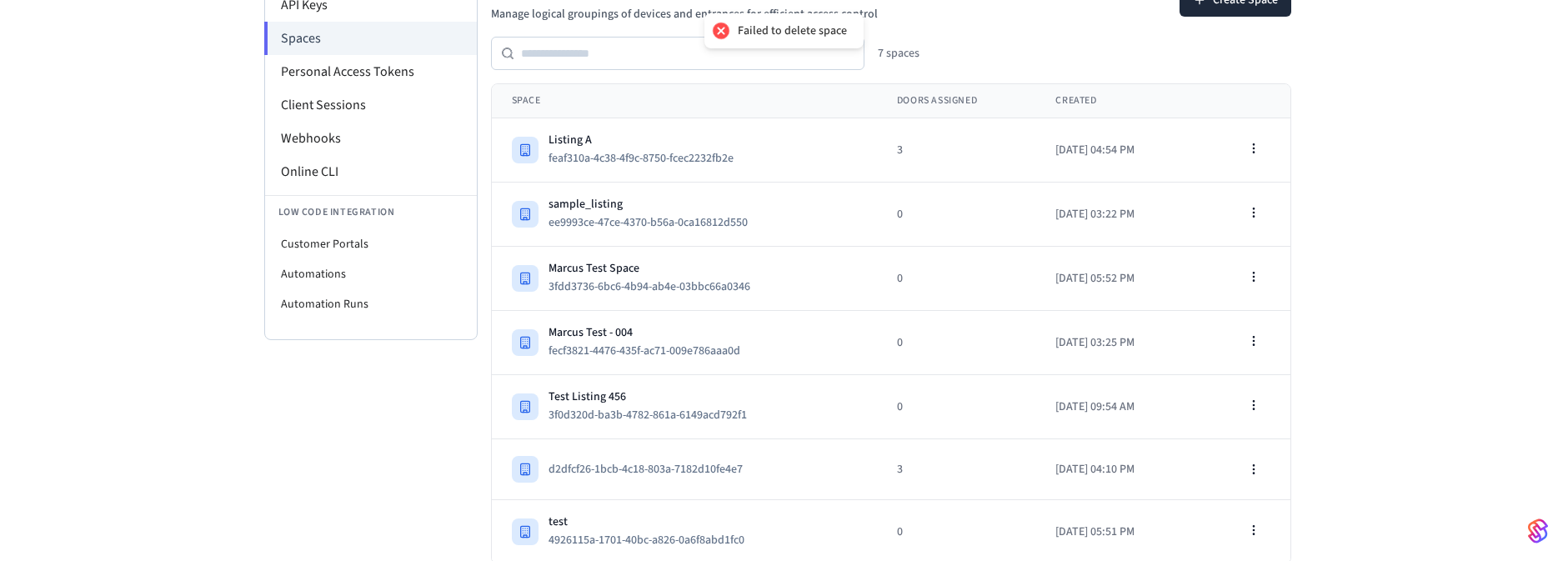
click at [1421, 293] on div "Developer Connect Webviews API Keys Spaces Personal Access Tokens Client Sessio…" at bounding box center [784, 211] width 1568 height 707
click at [653, 414] on button "3f0d320d-ba3b-4782-861a-6149acd792f1" at bounding box center [654, 415] width 218 height 20
click at [700, 384] on td "Test Listing 456 3f0d320d-ba3b-4782-861a-6149acd792f1" at bounding box center [685, 407] width 385 height 64
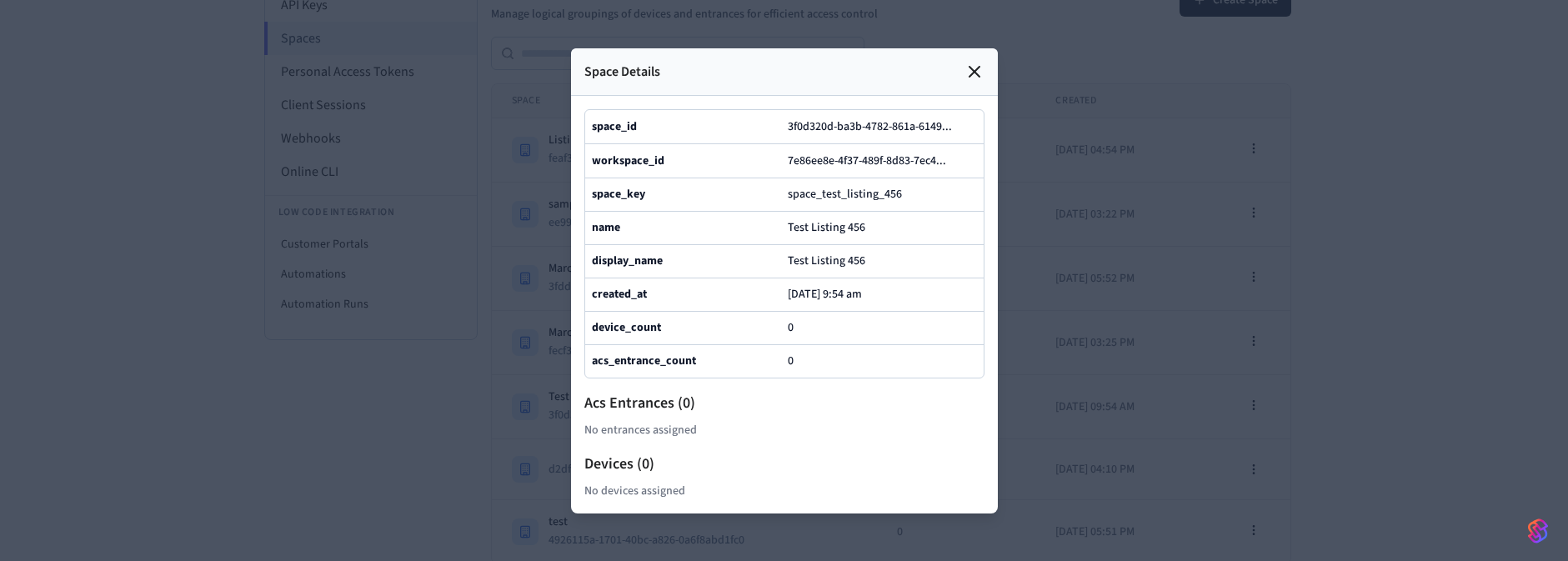
click at [968, 62] on icon at bounding box center [974, 71] width 20 height 20
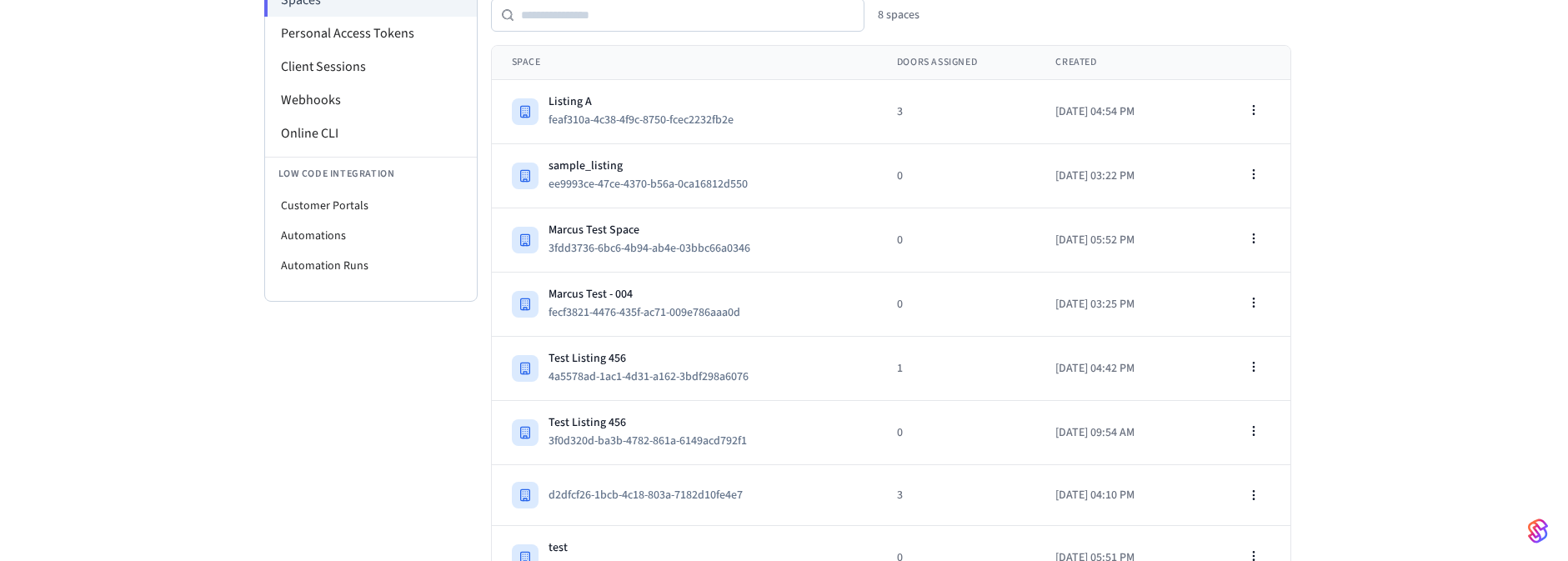
scroll to position [294, 0]
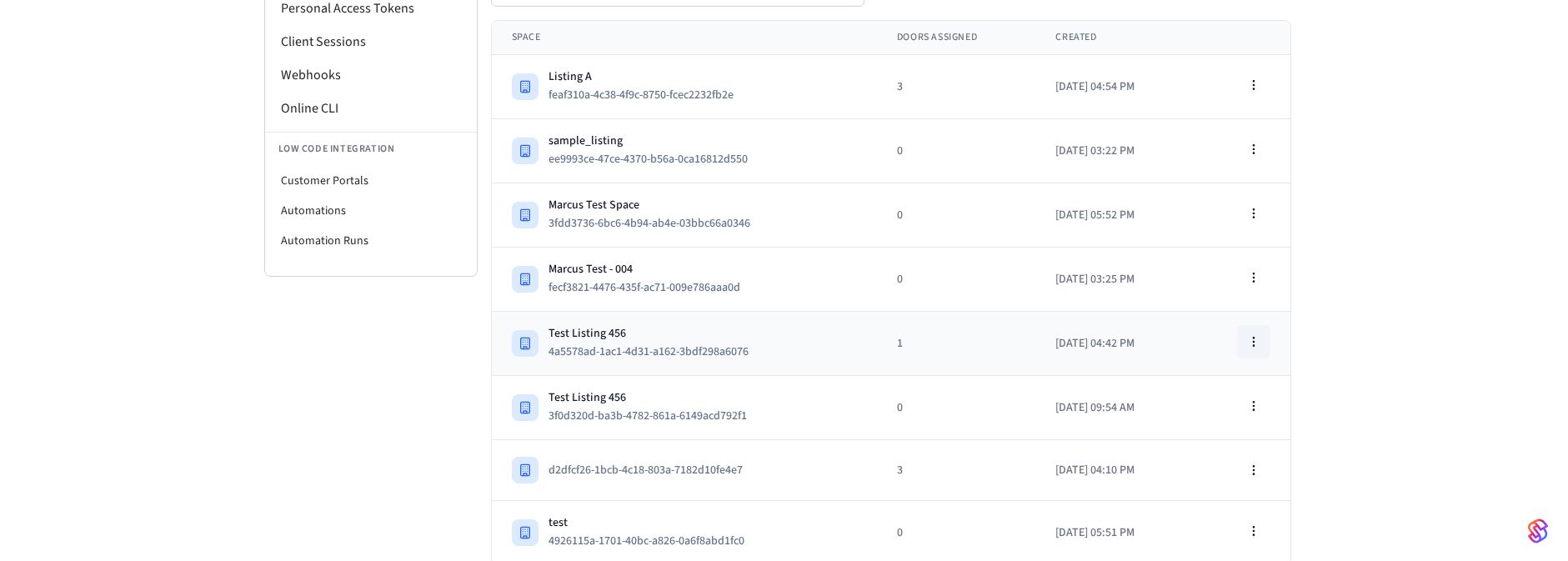
click at [1253, 341] on circle "button" at bounding box center [1253, 341] width 1 height 1
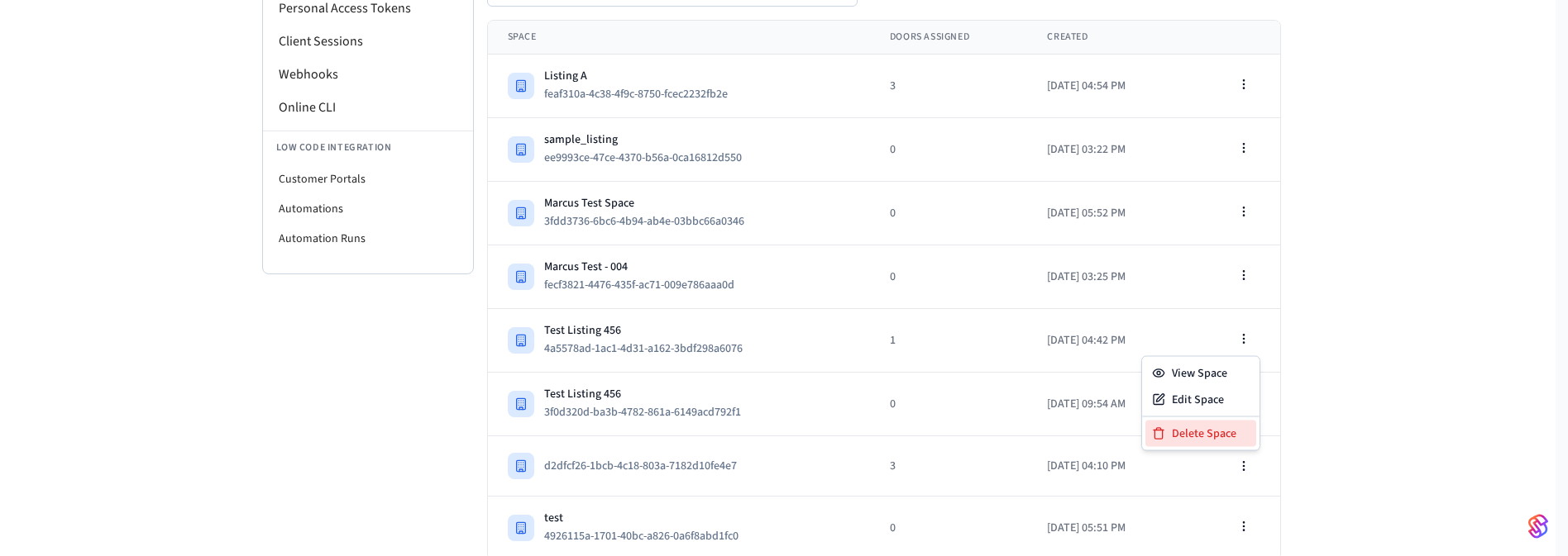
click at [1178, 429] on div "Delete Space" at bounding box center [1200, 434] width 111 height 26
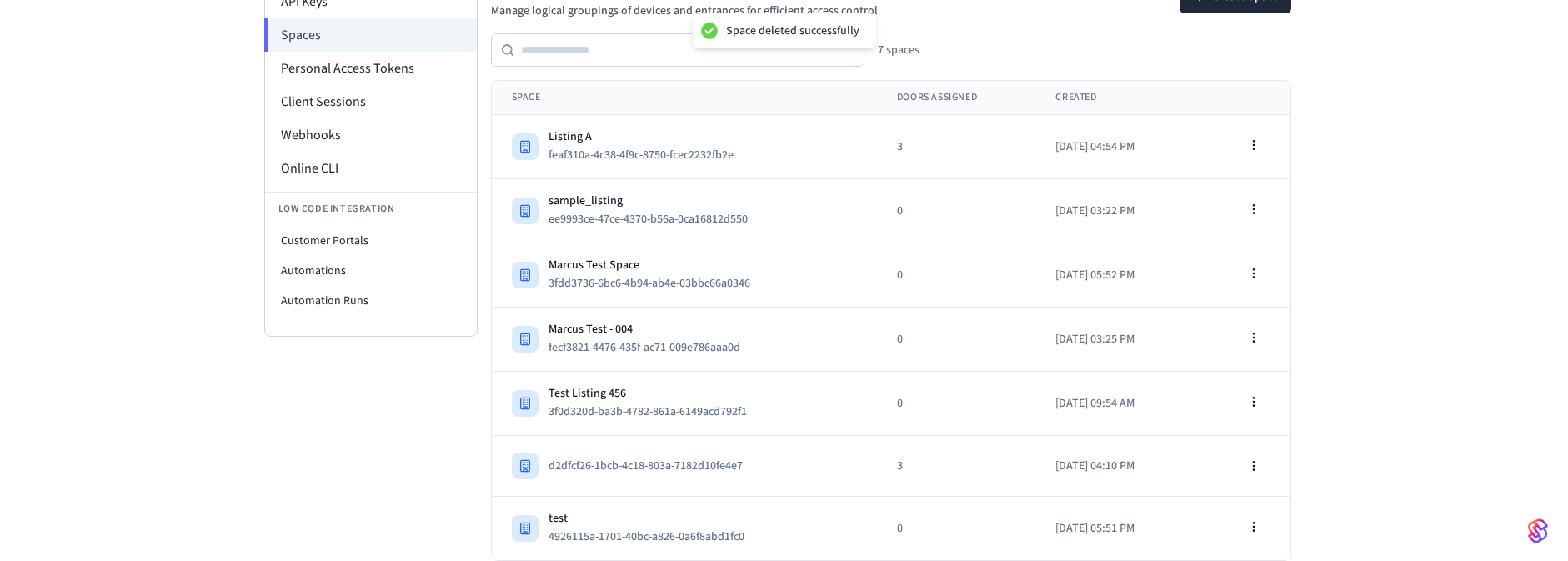
scroll to position [230, 0]
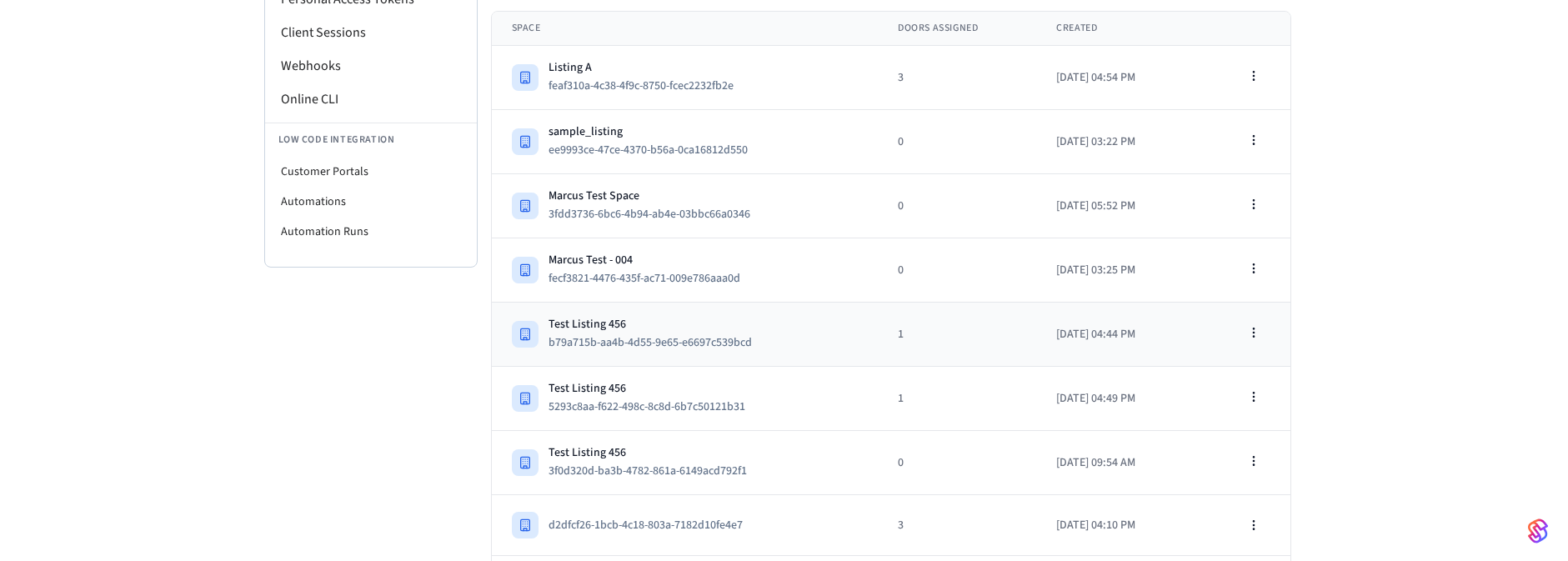
scroll to position [358, 0]
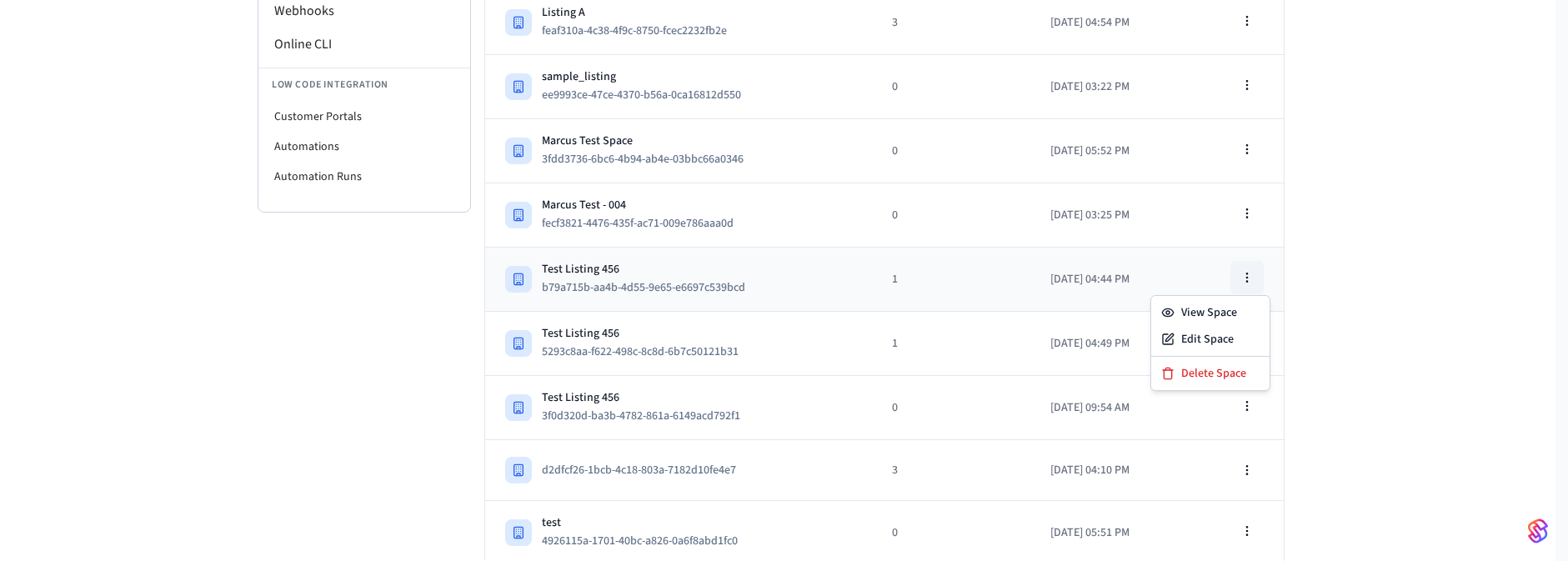
click at [1244, 267] on button "button" at bounding box center [1246, 278] width 33 height 33
click at [1209, 371] on div "Delete Space" at bounding box center [1210, 373] width 112 height 27
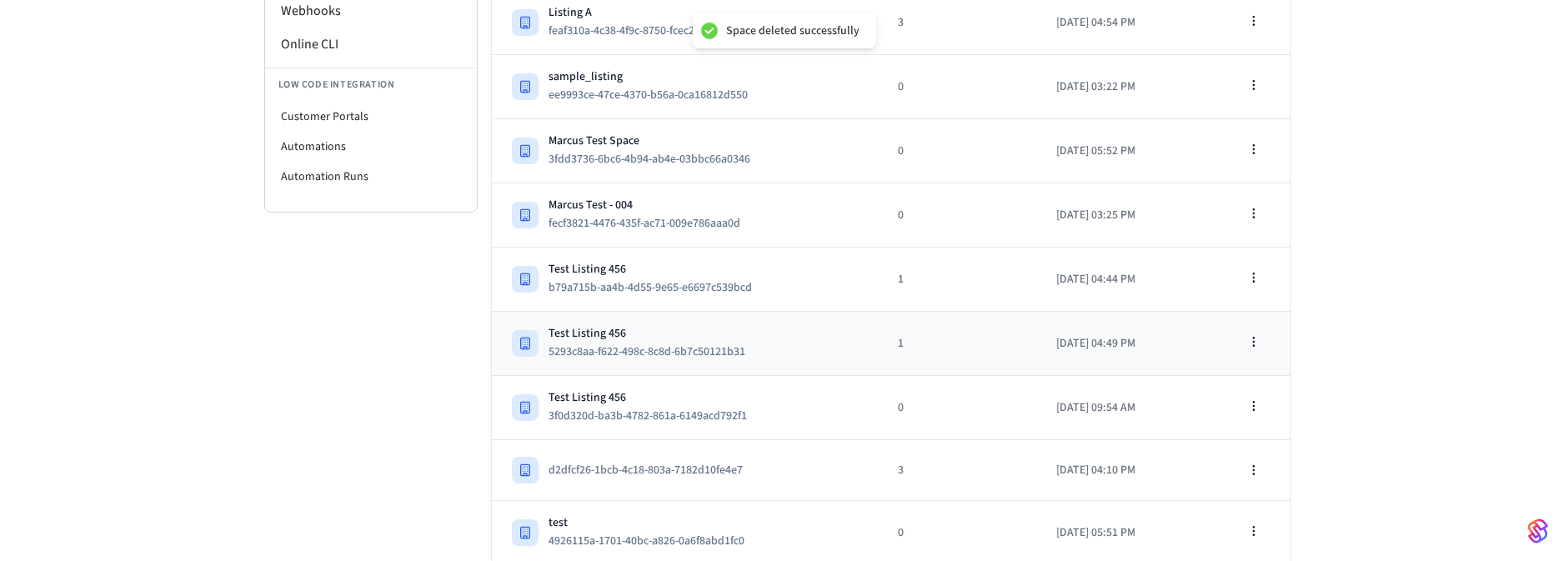
scroll to position [294, 0]
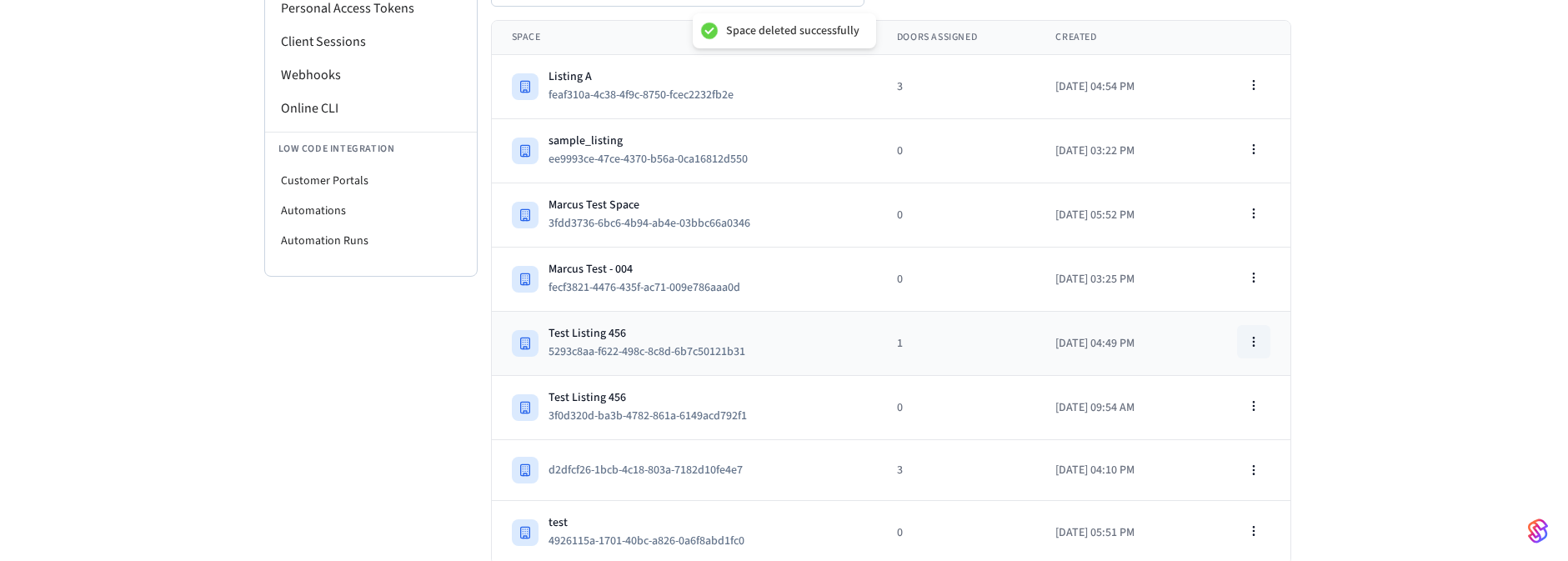
click at [1256, 337] on icon "button" at bounding box center [1254, 343] width 14 height 14
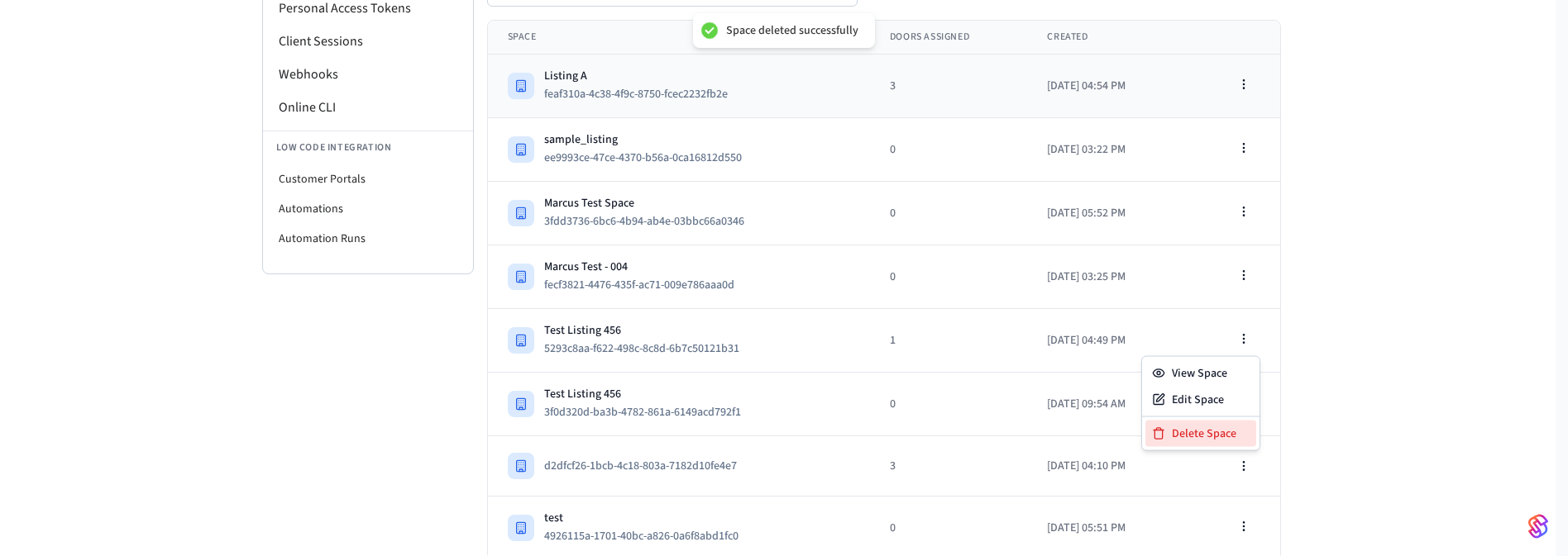
drag, startPoint x: 1205, startPoint y: 429, endPoint x: 920, endPoint y: 107, distance: 430.0
click at [1205, 428] on div "Delete Space" at bounding box center [1200, 434] width 111 height 26
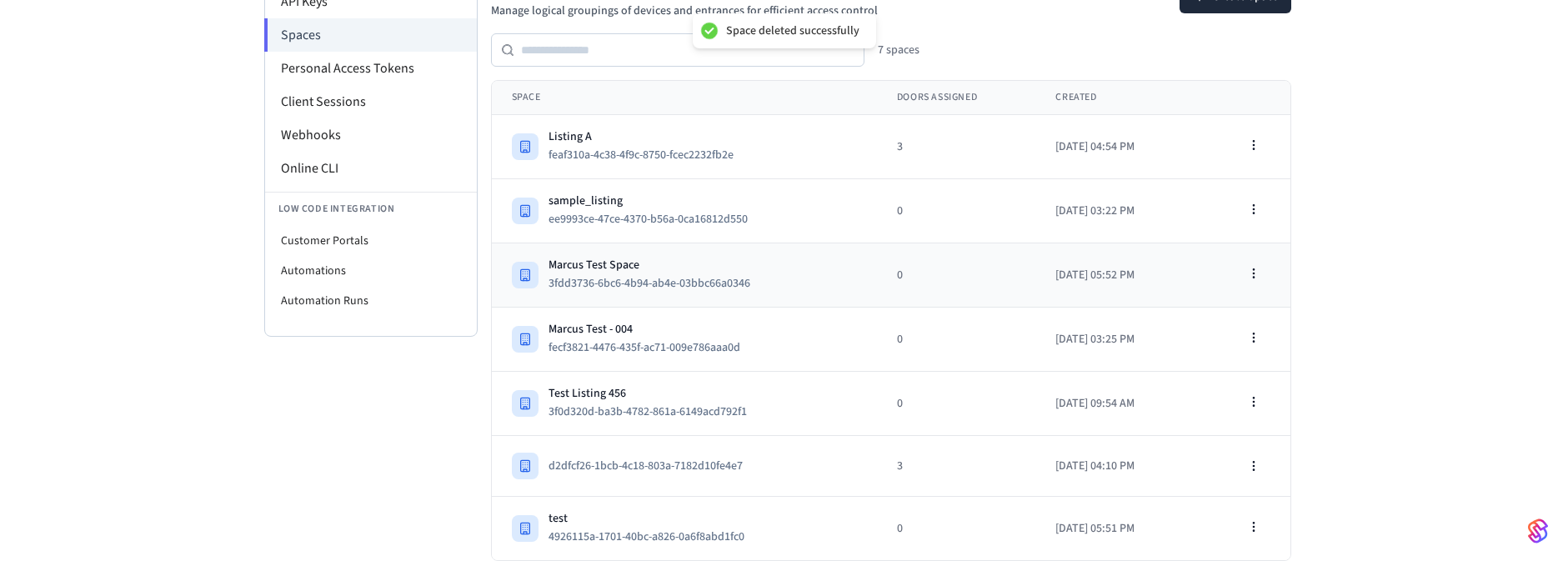
scroll to position [230, 0]
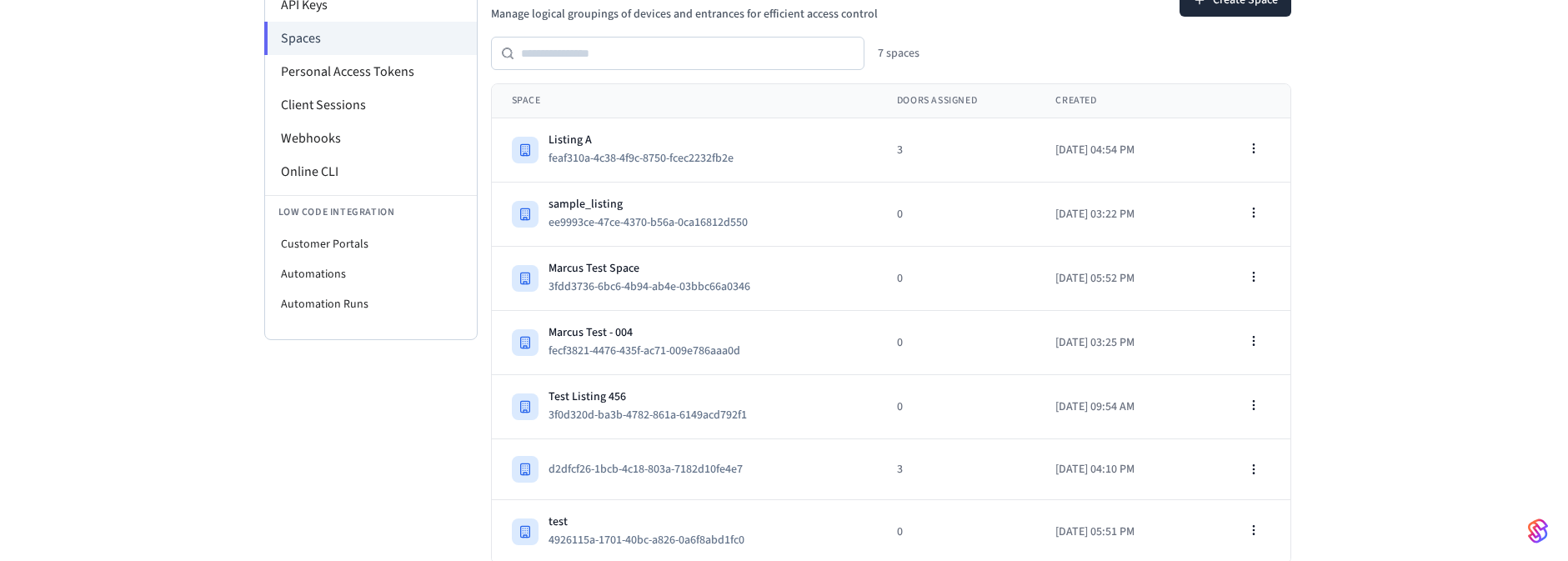
click at [1342, 322] on div "Developer Connect Webviews API Keys Spaces Personal Access Tokens Client Sessio…" at bounding box center [784, 211] width 1568 height 707
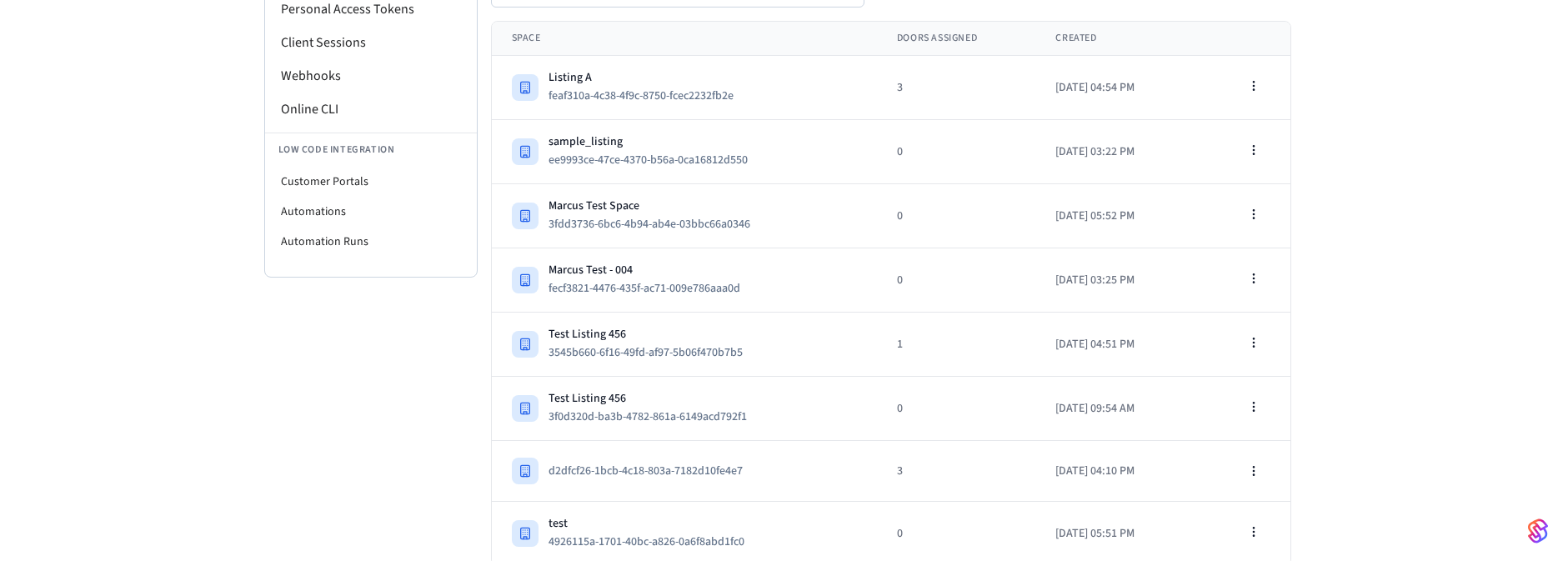
scroll to position [294, 0]
click at [1251, 340] on icon "button" at bounding box center [1254, 343] width 14 height 14
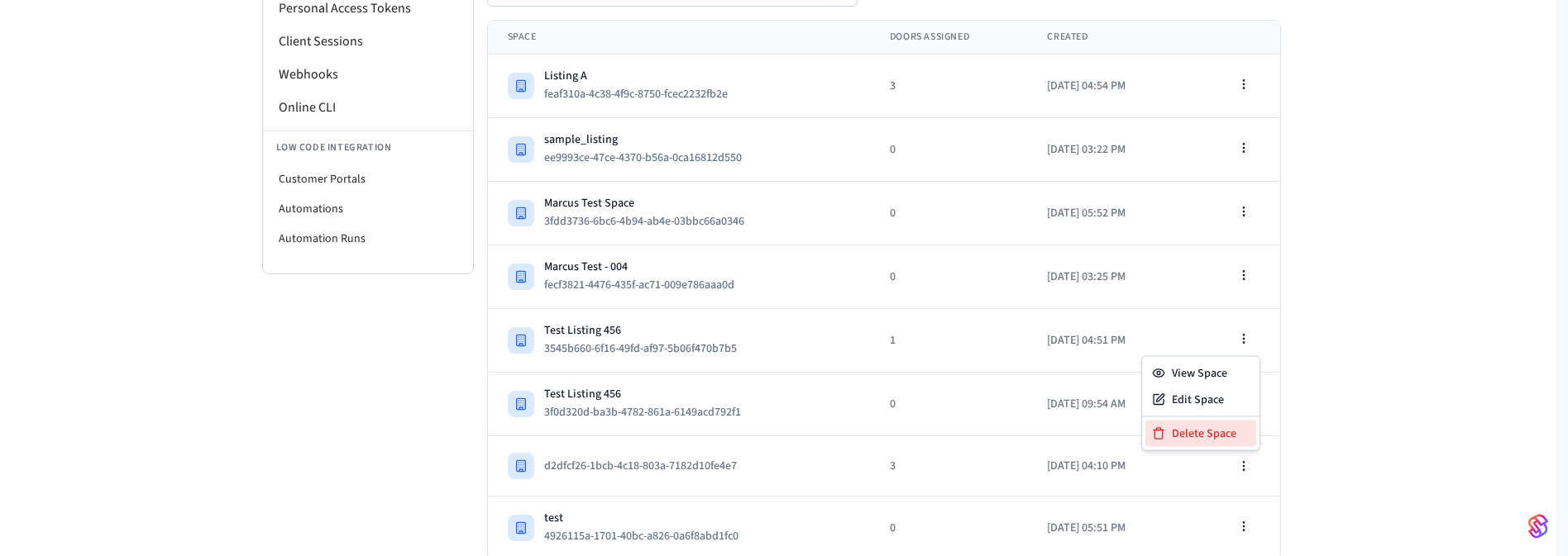
click at [1180, 425] on div "Delete Space" at bounding box center [1200, 434] width 111 height 26
